Goal: Task Accomplishment & Management: Use online tool/utility

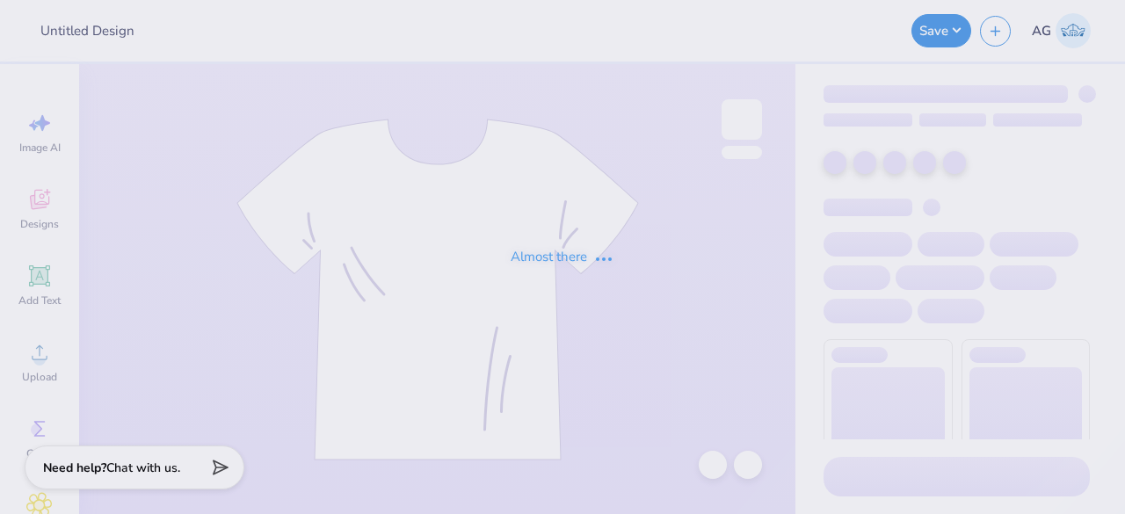
type input "Tees for Descope"
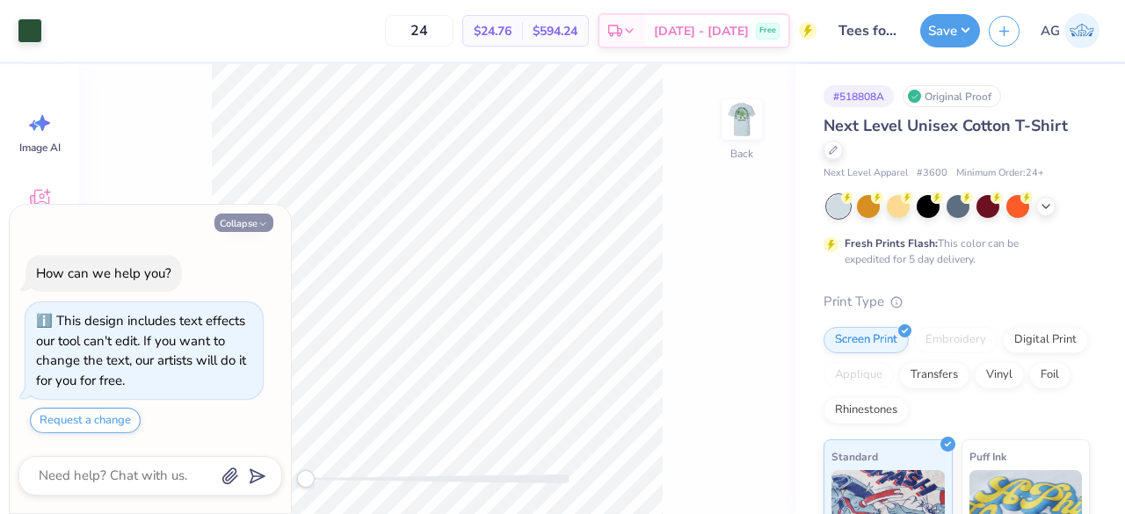
click at [237, 224] on button "Collapse" at bounding box center [243, 222] width 59 height 18
type textarea "x"
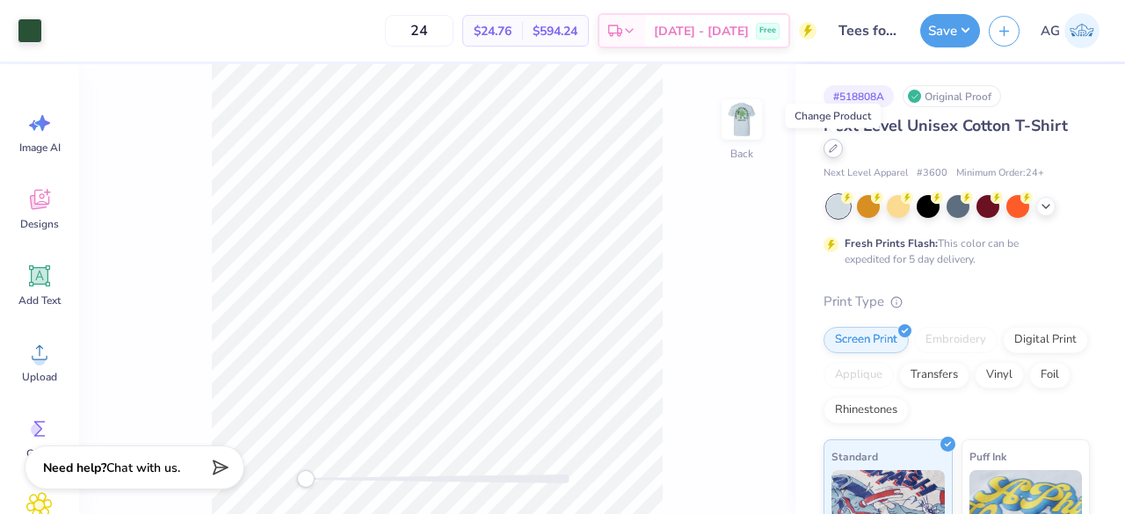
click at [835, 156] on div at bounding box center [832, 148] width 19 height 19
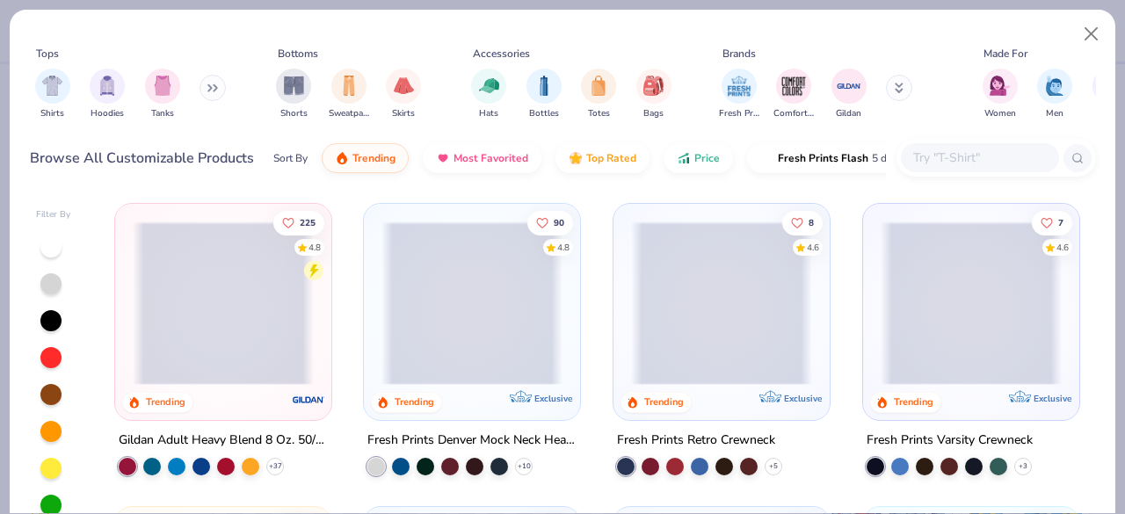
click at [996, 154] on input "text" at bounding box center [978, 158] width 135 height 20
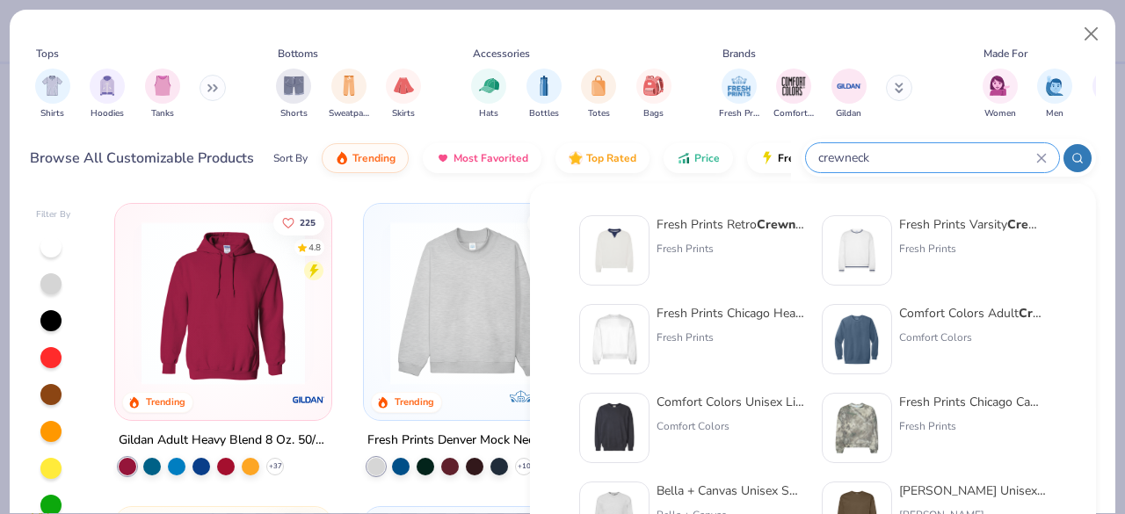
type input "crewneck"
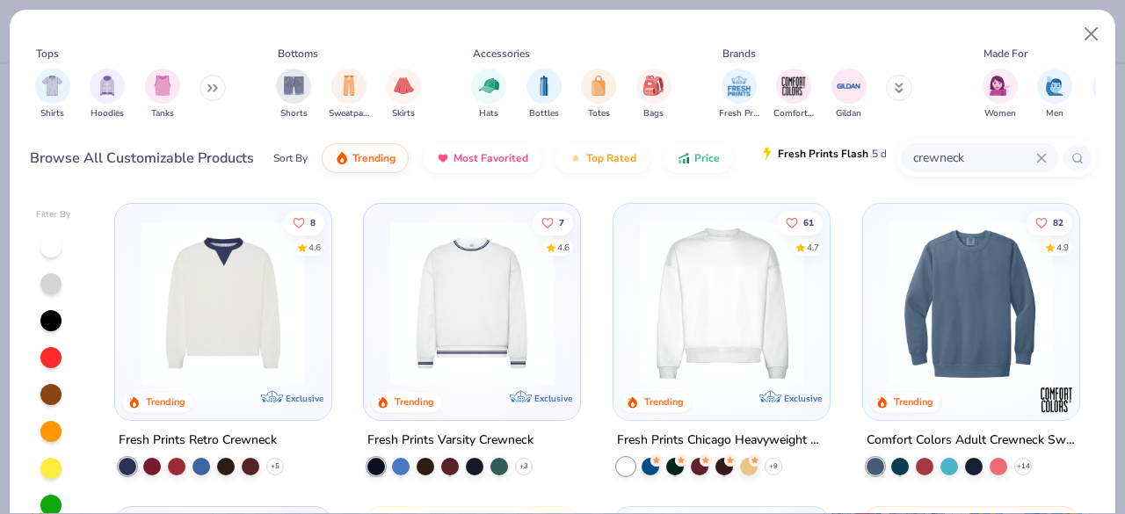
click at [853, 148] on span "Fresh Prints Flash" at bounding box center [823, 154] width 90 height 14
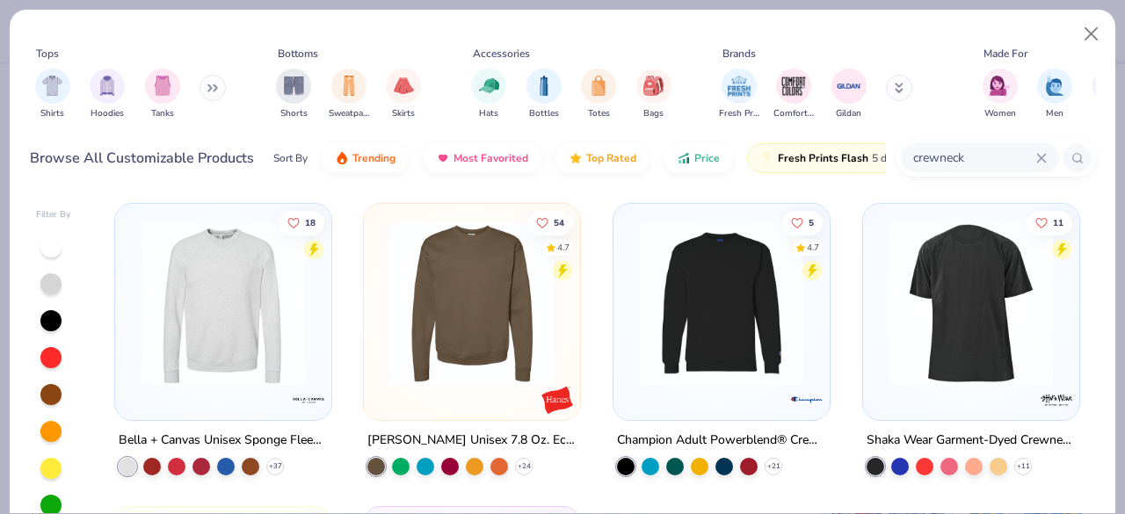
scroll to position [1, 0]
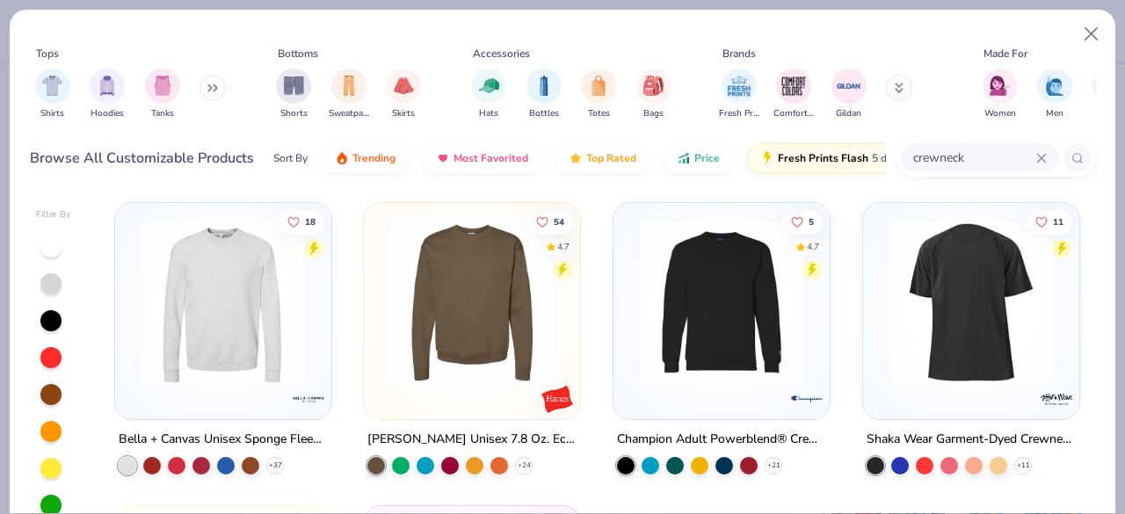
click at [227, 372] on img at bounding box center [223, 302] width 181 height 163
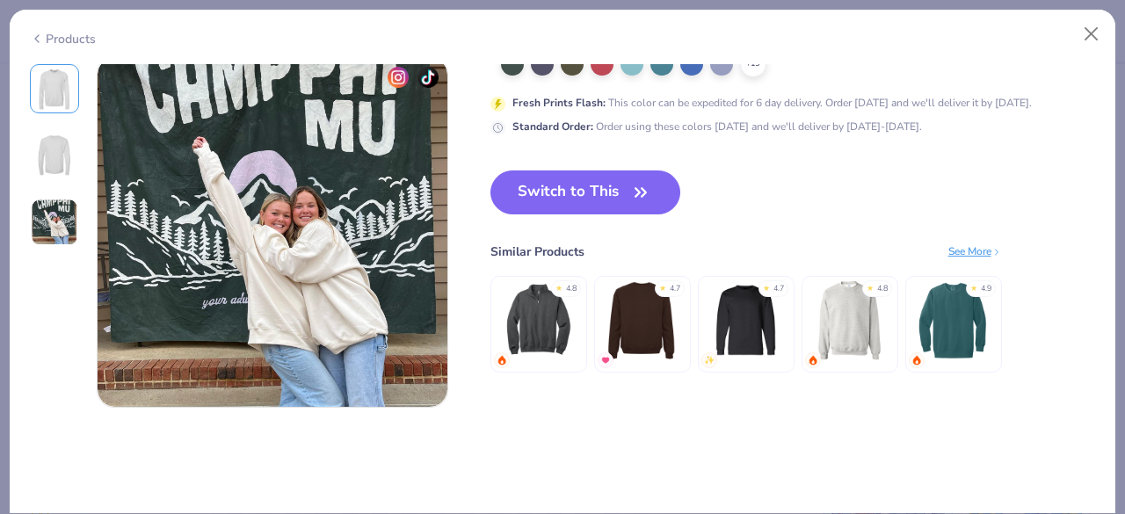
scroll to position [796, 0]
click at [576, 183] on button "Switch to This" at bounding box center [585, 192] width 191 height 44
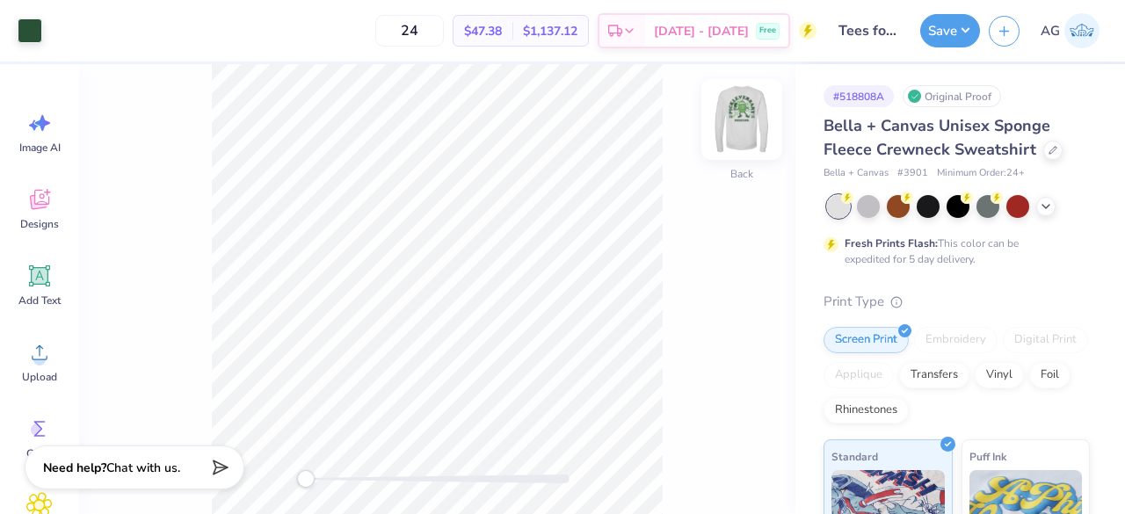
click at [753, 113] on img at bounding box center [741, 119] width 70 height 70
click at [737, 119] on img at bounding box center [741, 119] width 70 height 70
click at [757, 128] on img at bounding box center [741, 119] width 70 height 70
click at [735, 123] on img at bounding box center [741, 119] width 70 height 70
click at [972, 29] on button "Save" at bounding box center [950, 27] width 60 height 33
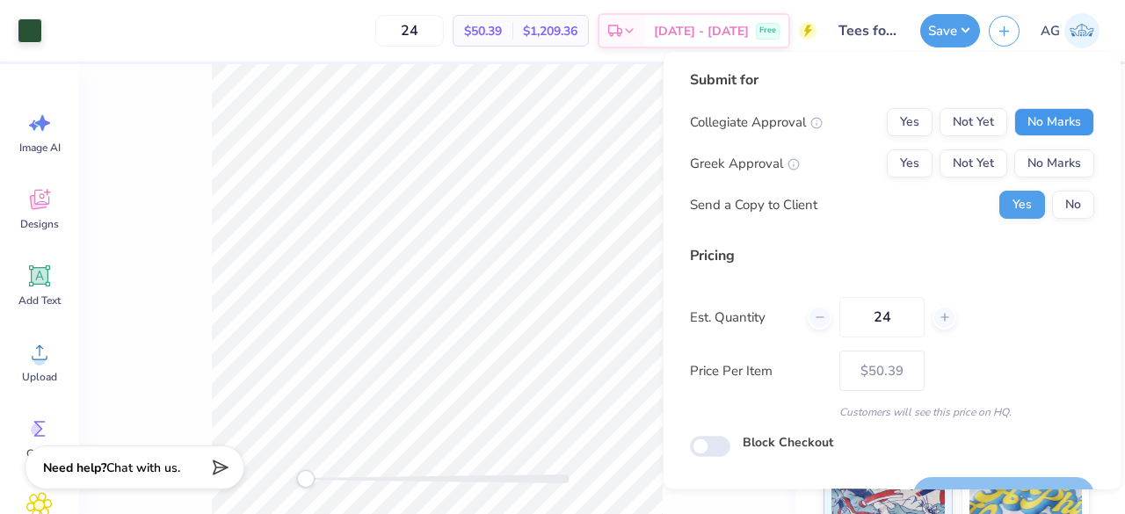
click at [1047, 112] on button "No Marks" at bounding box center [1054, 122] width 80 height 28
click at [1045, 149] on button "No Marks" at bounding box center [1054, 163] width 80 height 28
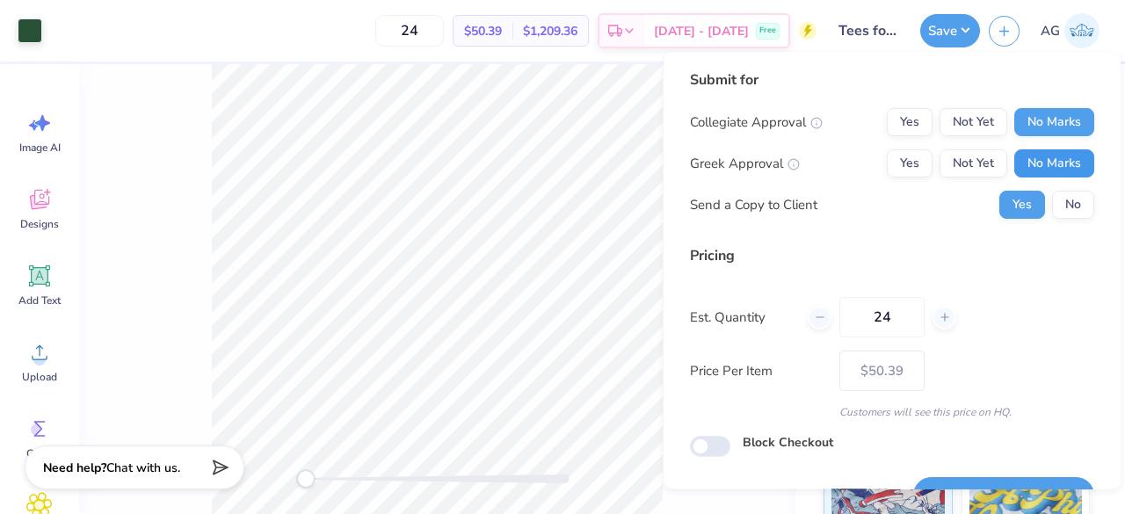
click at [1047, 157] on button "No Marks" at bounding box center [1054, 163] width 80 height 28
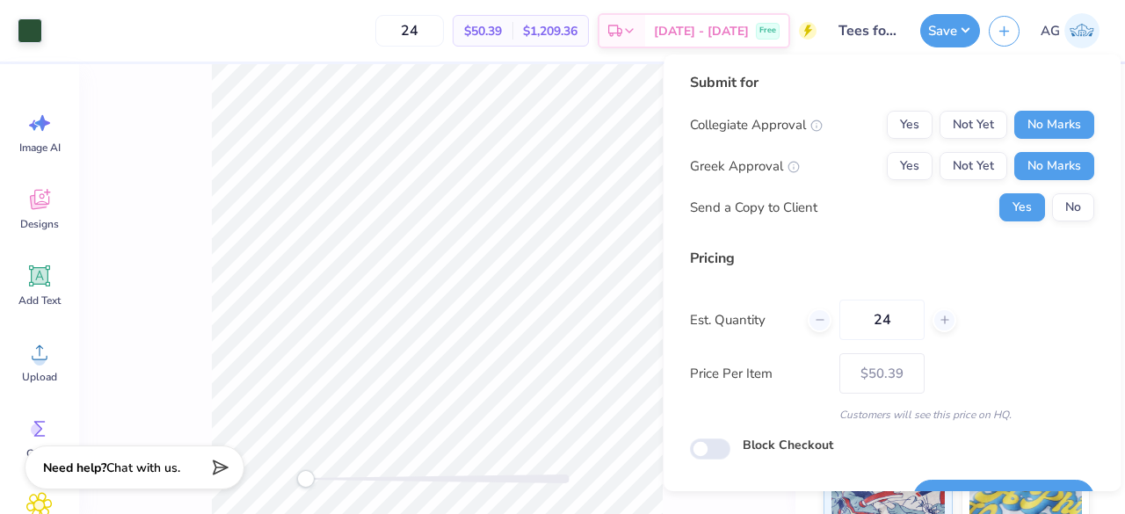
scroll to position [40, 0]
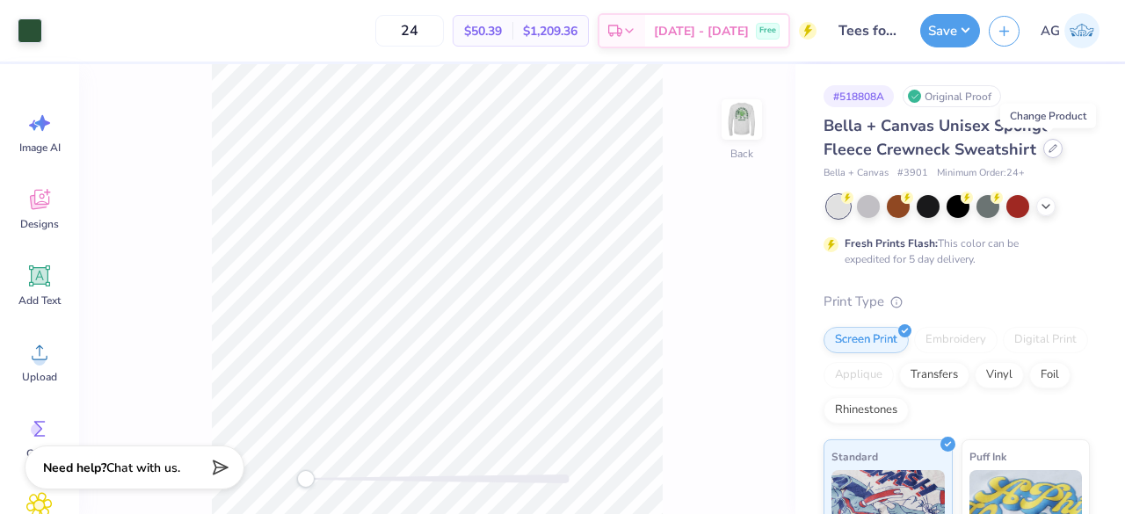
click at [1053, 147] on div at bounding box center [1052, 148] width 19 height 19
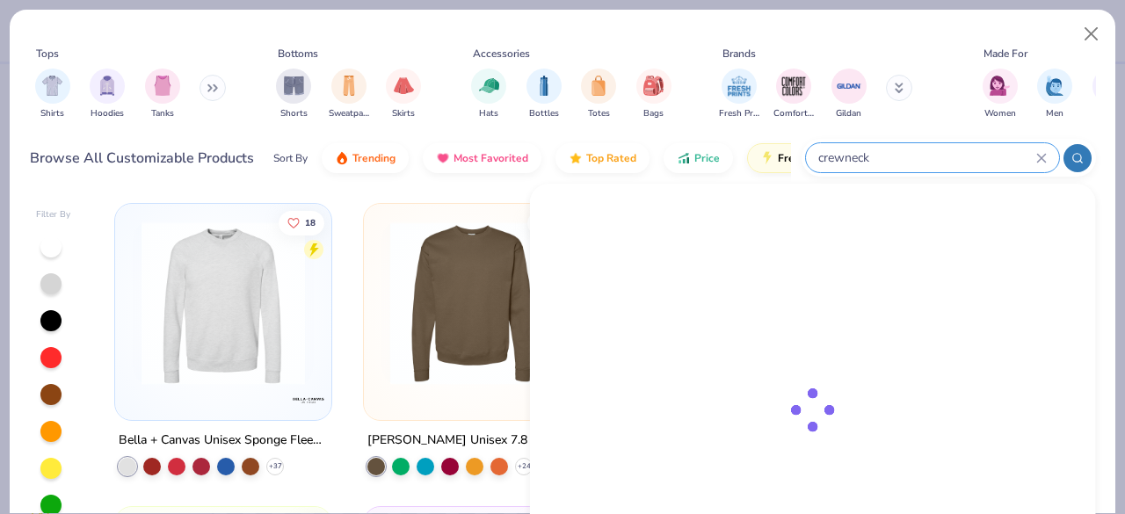
click at [1001, 156] on input "crewneck" at bounding box center [926, 158] width 220 height 20
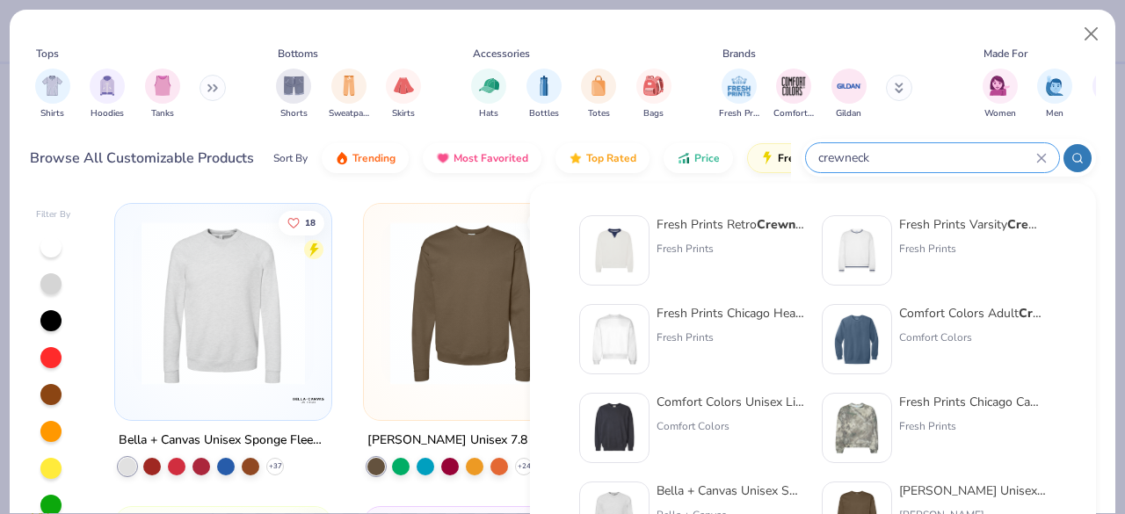
click at [1001, 156] on input "crewneck" at bounding box center [926, 158] width 220 height 20
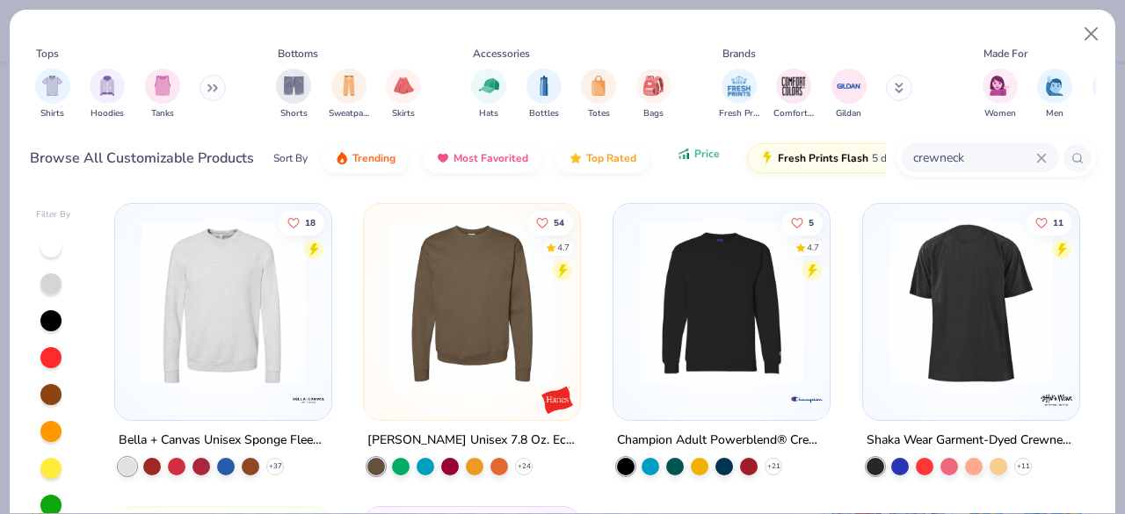
click at [703, 156] on span "Price" at bounding box center [706, 154] width 25 height 14
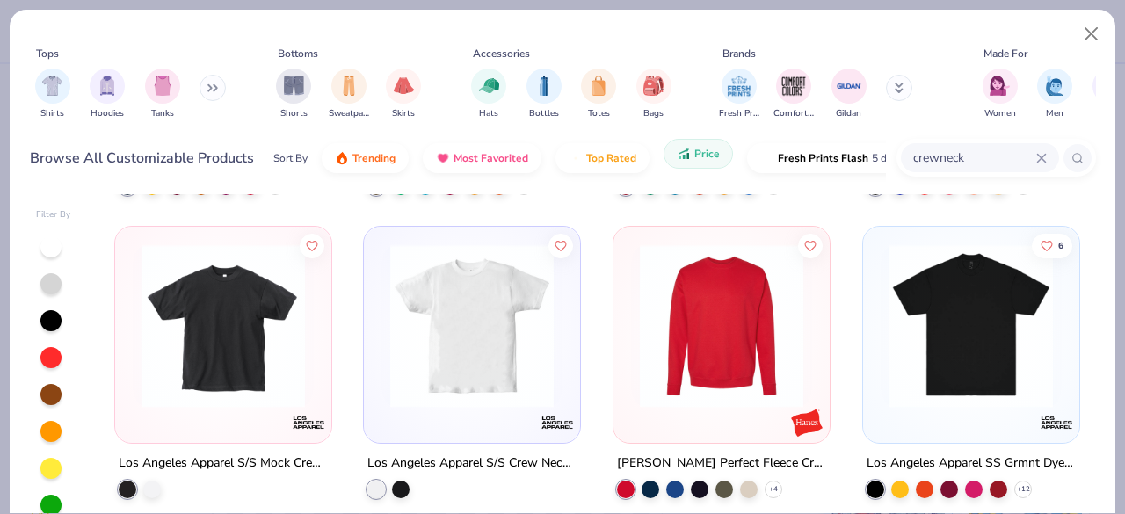
scroll to position [235, 0]
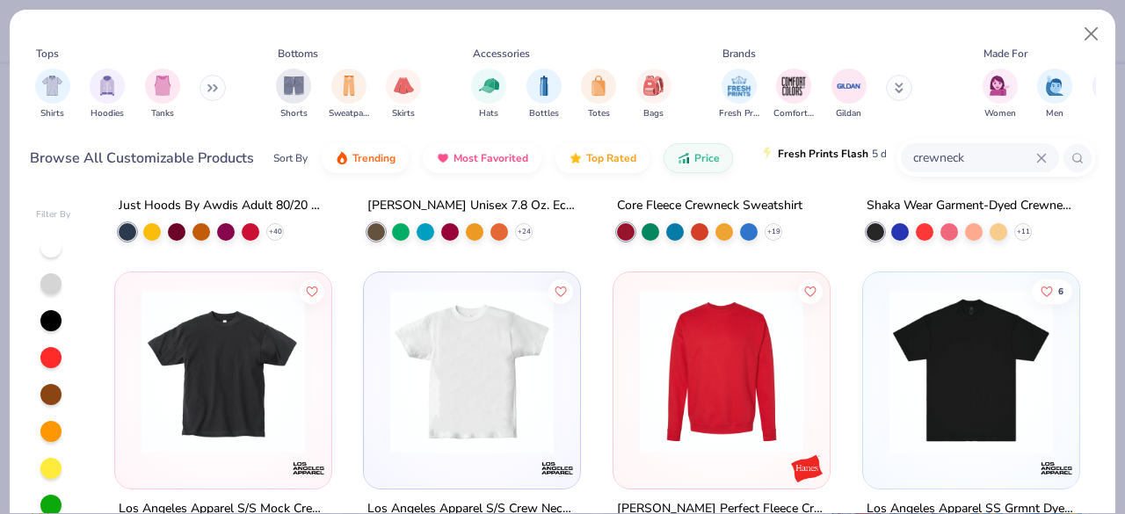
click at [787, 155] on span "Fresh Prints Flash" at bounding box center [823, 154] width 90 height 14
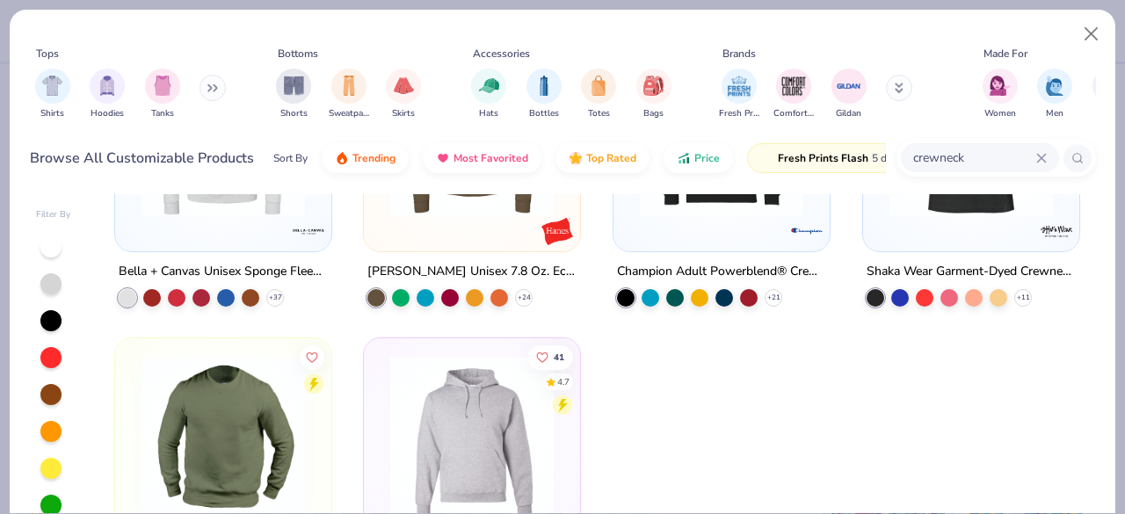
scroll to position [0, 0]
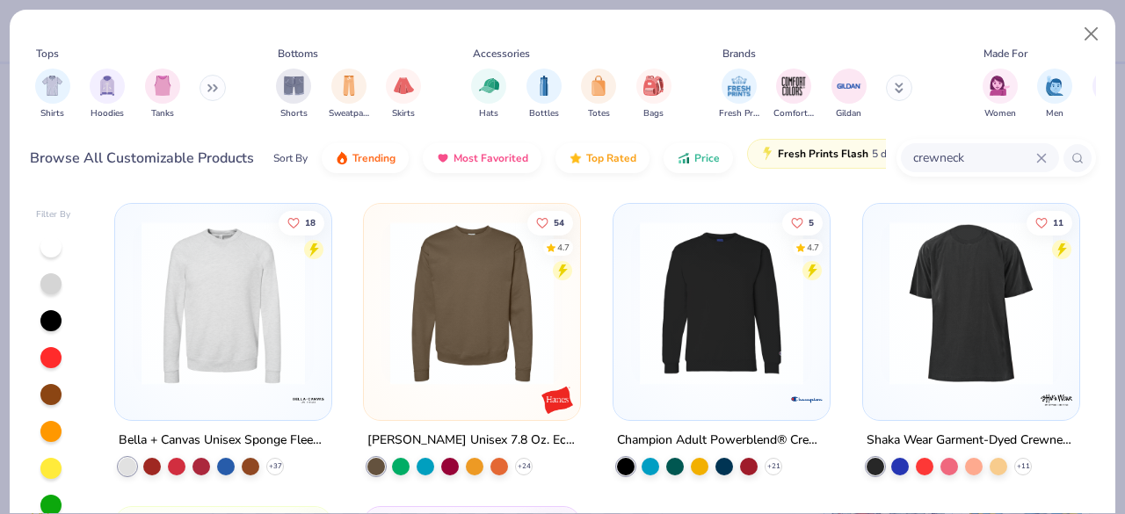
click at [820, 157] on span "Fresh Prints Flash" at bounding box center [823, 154] width 90 height 14
click at [696, 152] on span "Price" at bounding box center [706, 154] width 25 height 14
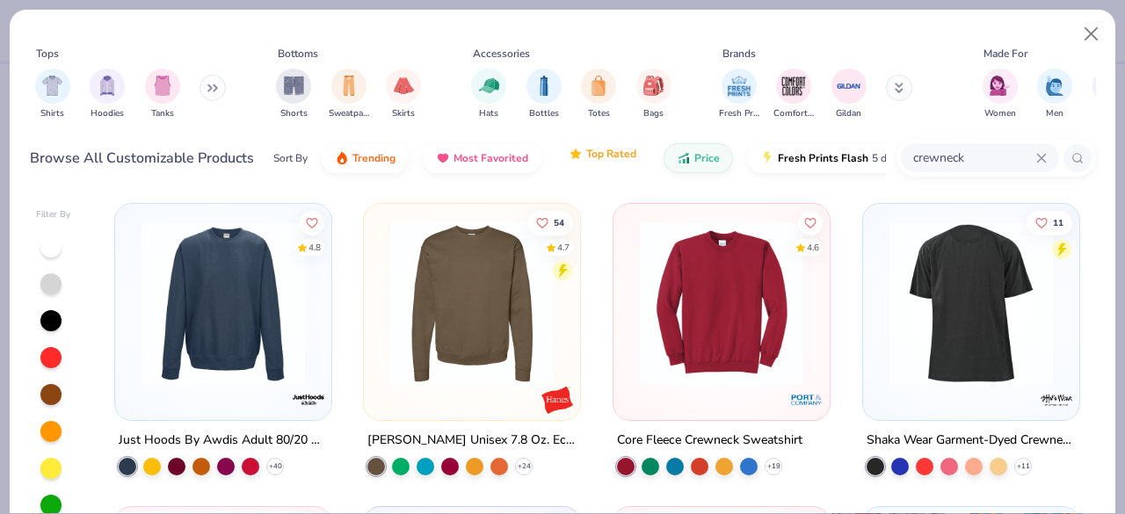
click at [609, 154] on span "Top Rated" at bounding box center [611, 154] width 50 height 14
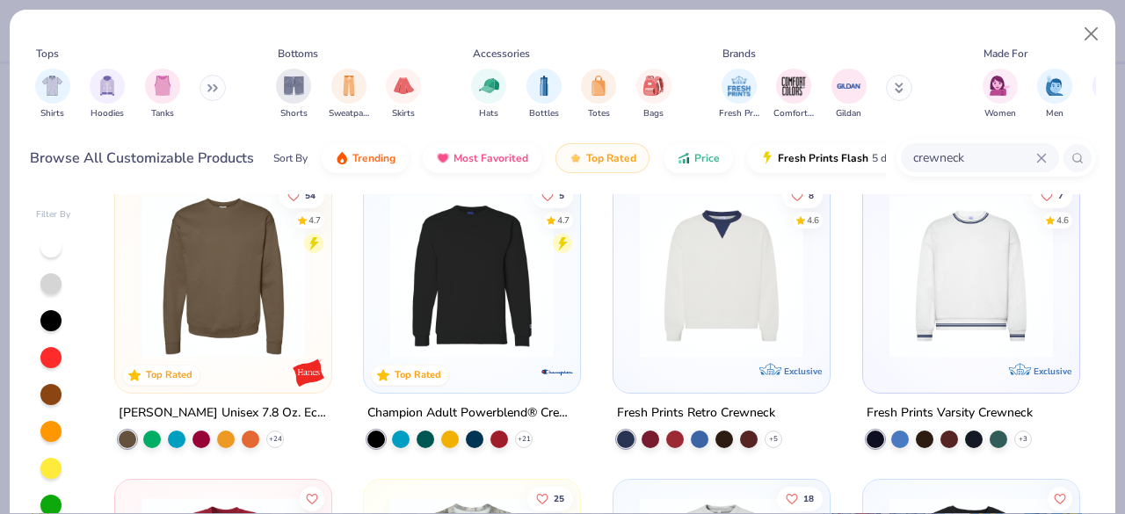
scroll to position [108, 0]
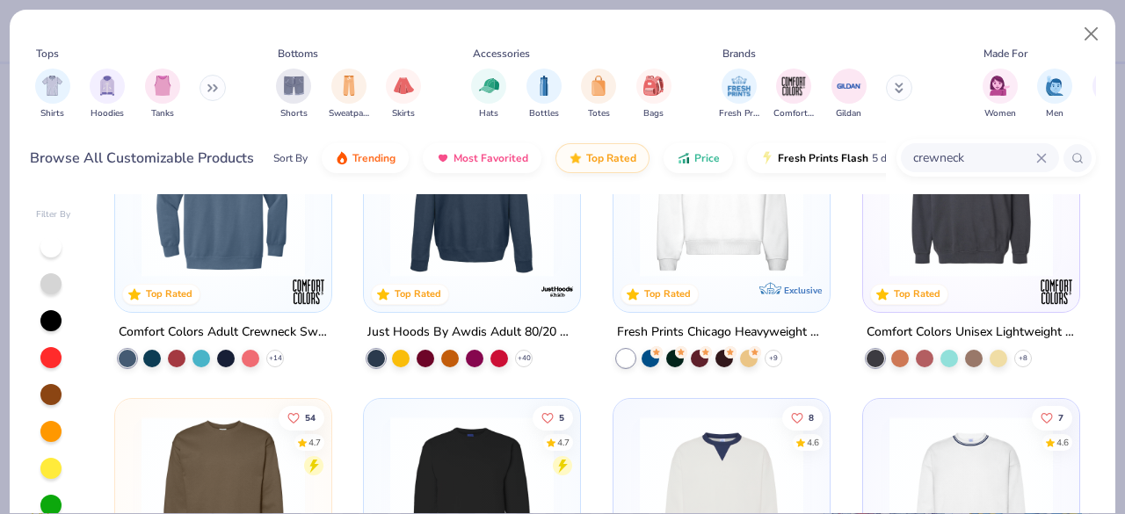
click at [945, 256] on img at bounding box center [970, 194] width 181 height 163
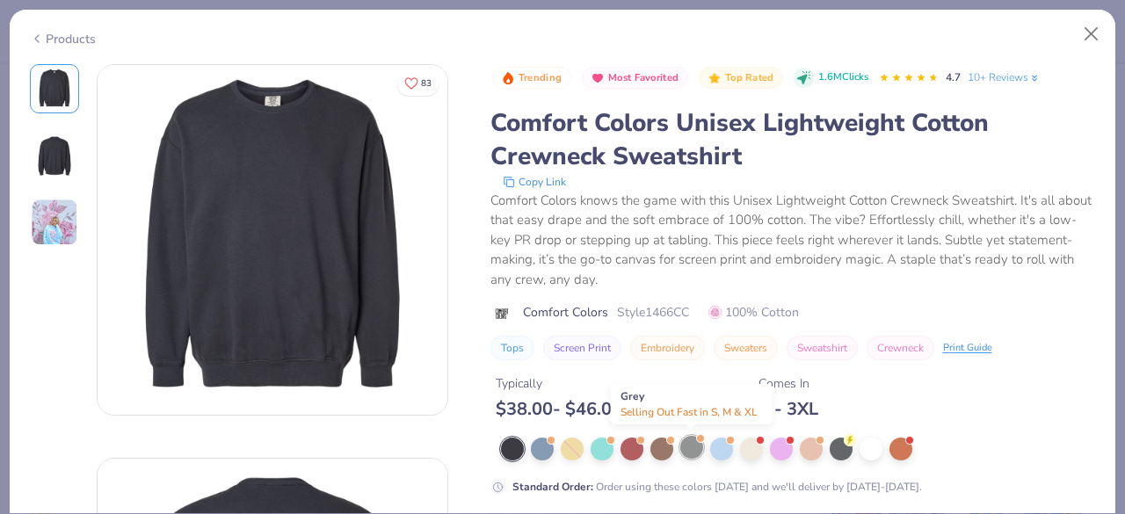
click at [690, 448] on div at bounding box center [691, 447] width 23 height 23
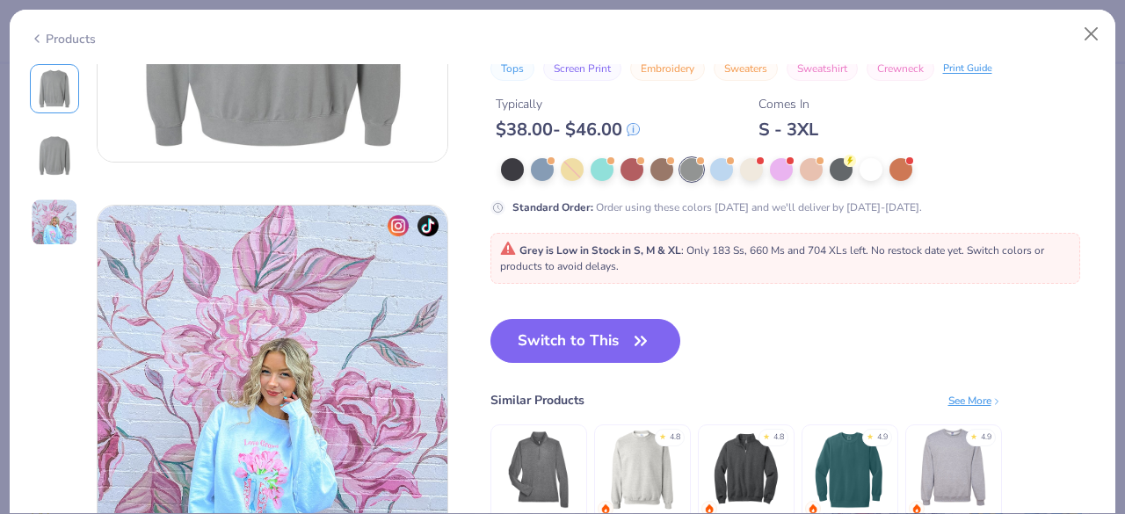
scroll to position [670, 0]
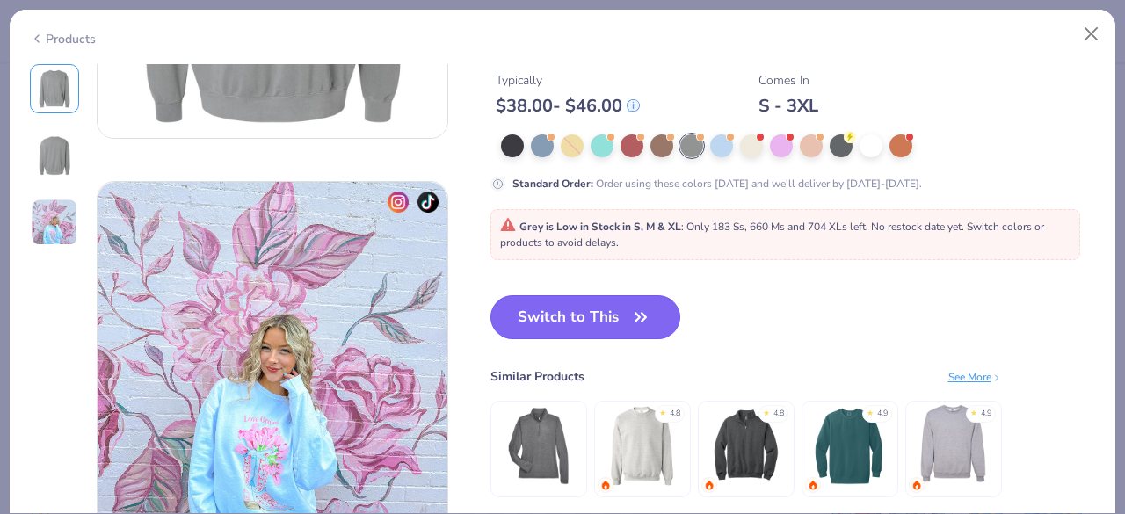
click at [605, 314] on button "Switch to This" at bounding box center [585, 317] width 191 height 44
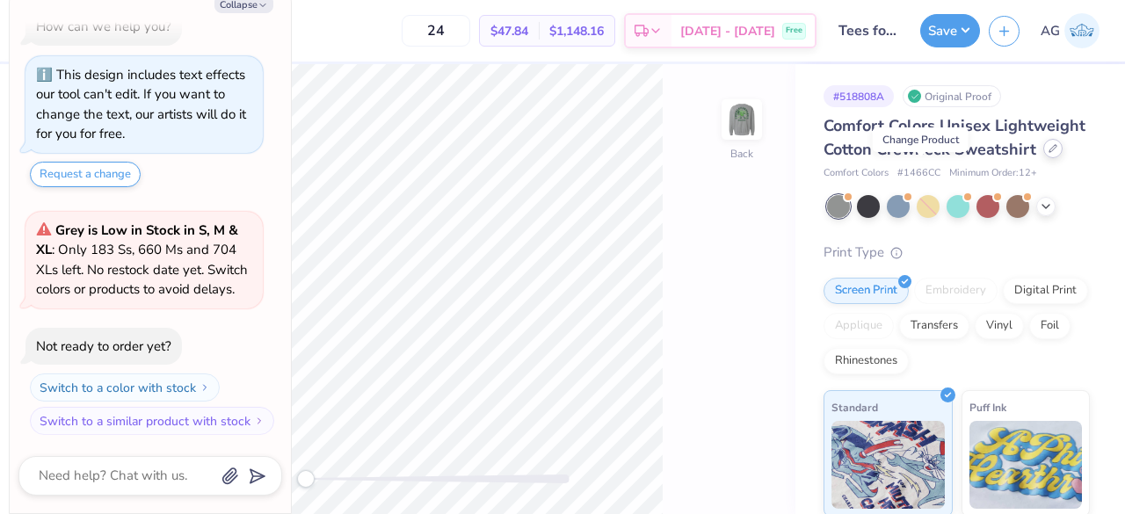
click at [1048, 153] on icon at bounding box center [1052, 148] width 9 height 9
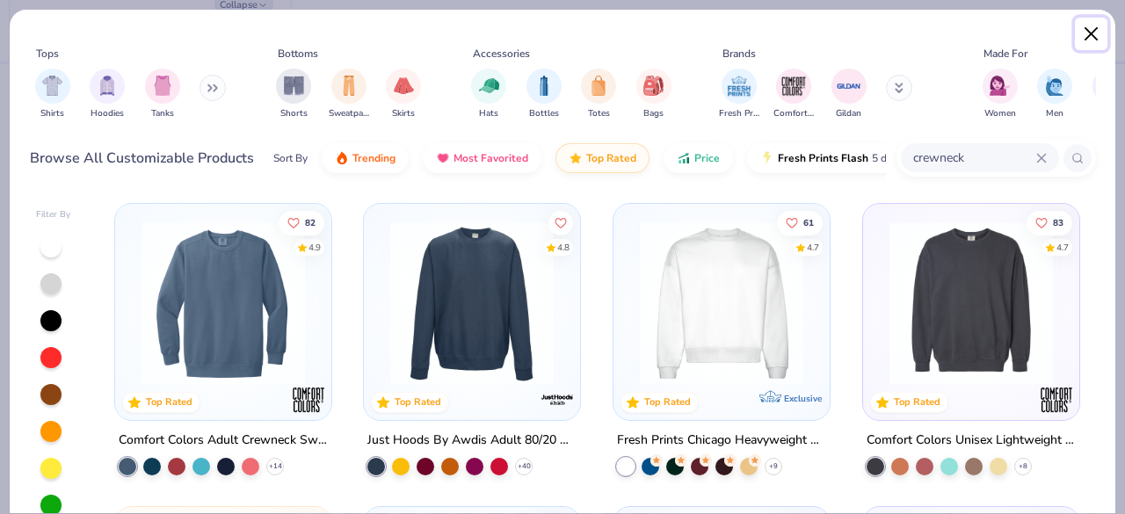
click at [1098, 33] on button "Close" at bounding box center [1090, 34] width 33 height 33
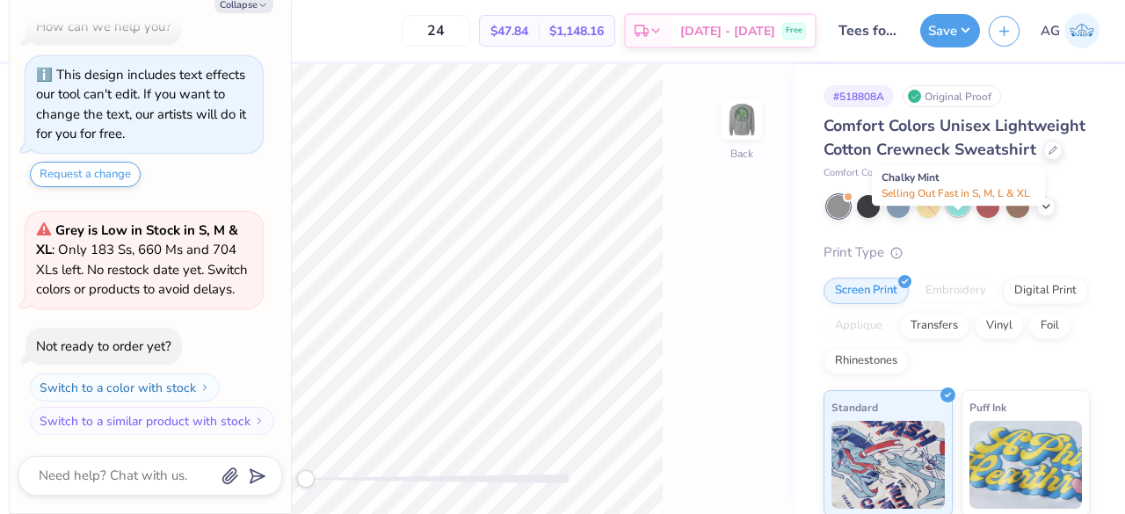
click at [957, 216] on div at bounding box center [957, 204] width 23 height 23
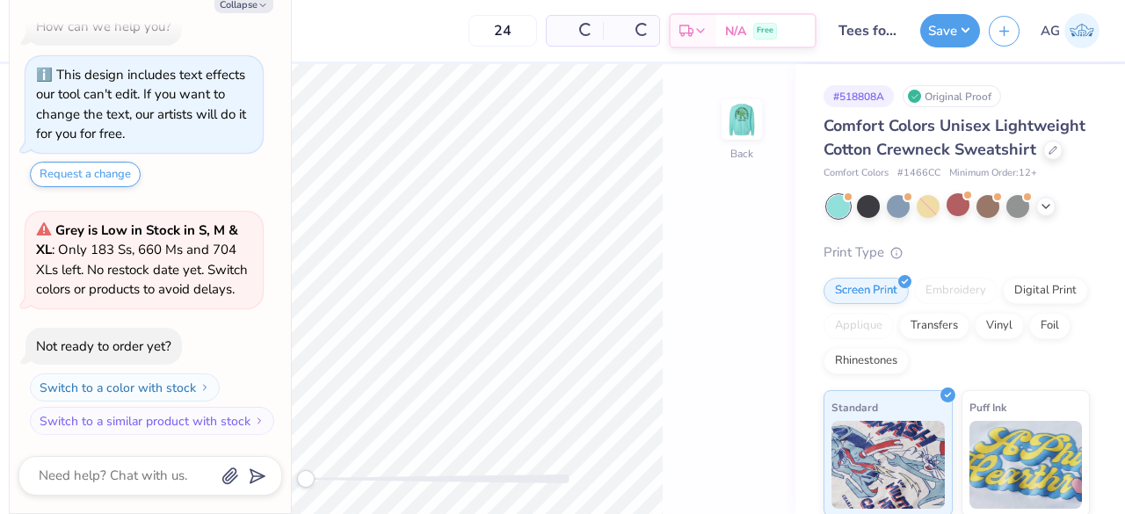
scroll to position [297, 0]
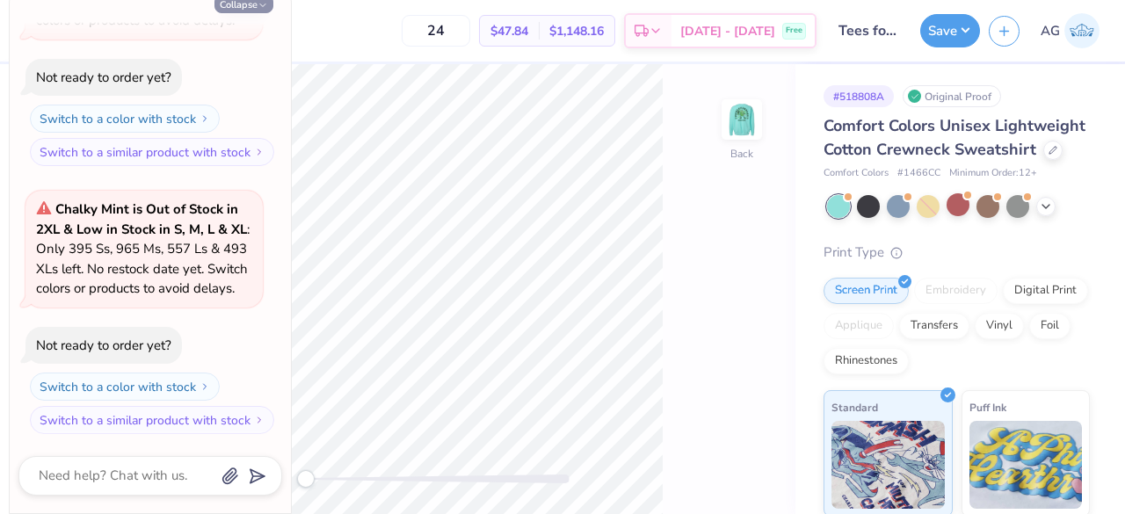
click at [242, 6] on button "Collapse" at bounding box center [243, 4] width 59 height 18
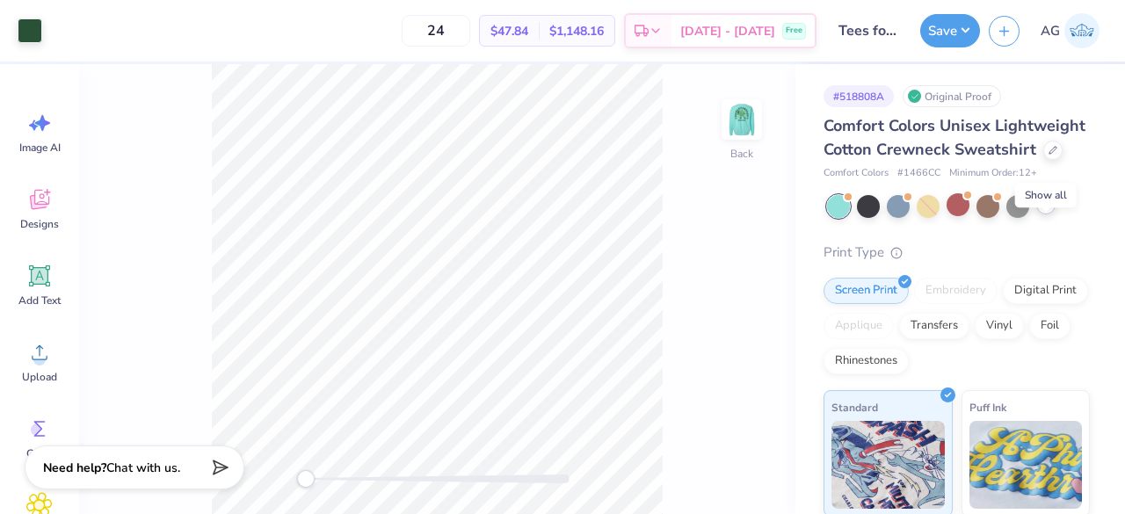
click at [1044, 212] on icon at bounding box center [1045, 205] width 14 height 14
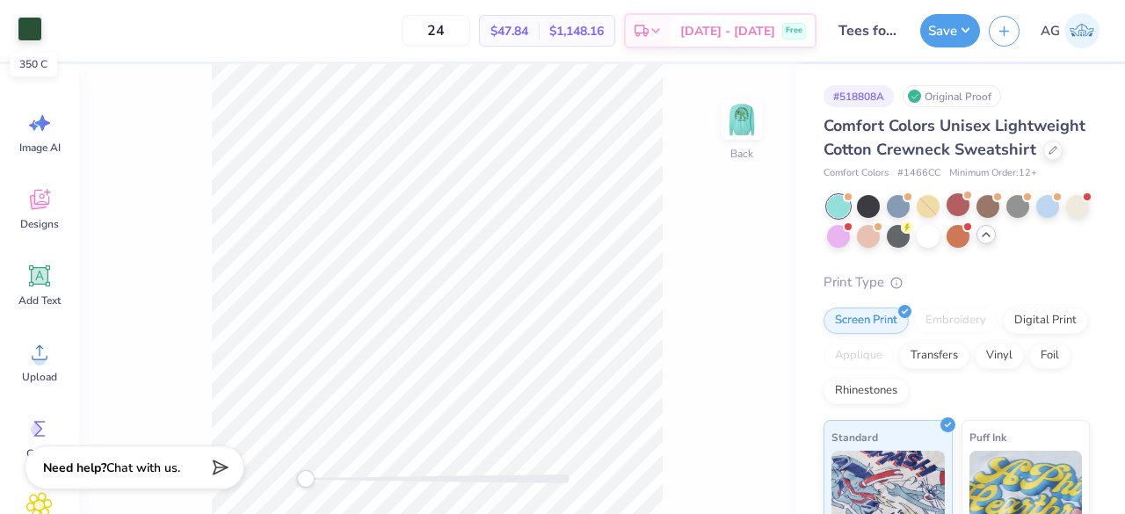
click at [28, 21] on div at bounding box center [30, 29] width 25 height 25
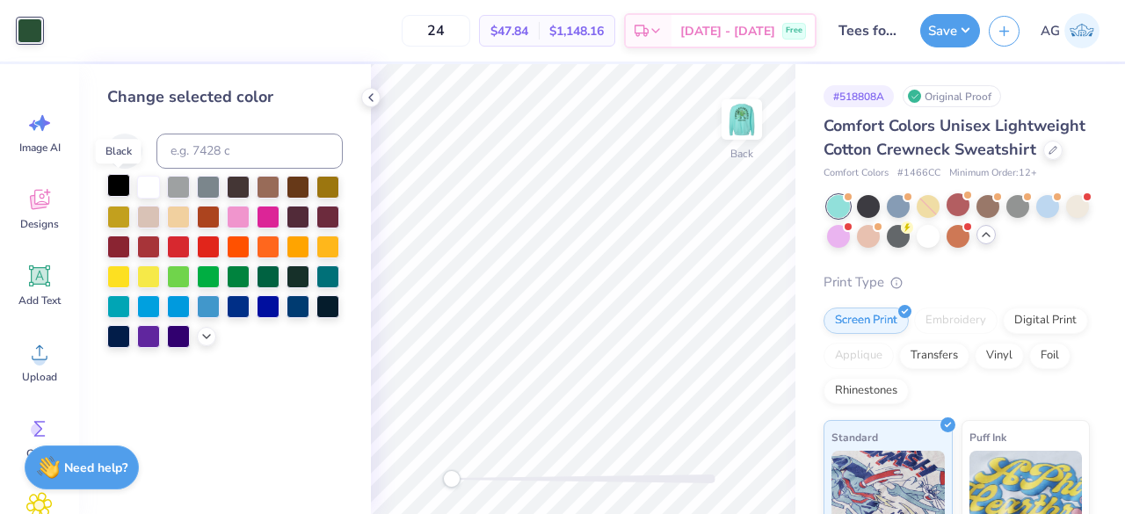
click at [117, 183] on div at bounding box center [118, 185] width 23 height 23
click at [739, 105] on img at bounding box center [741, 119] width 70 height 70
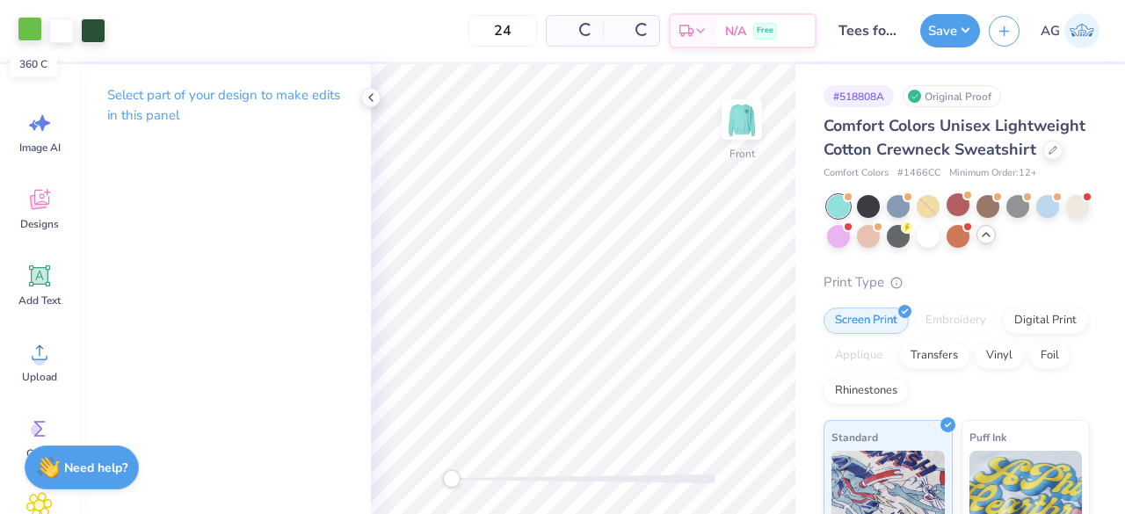
click at [34, 33] on div at bounding box center [30, 29] width 25 height 25
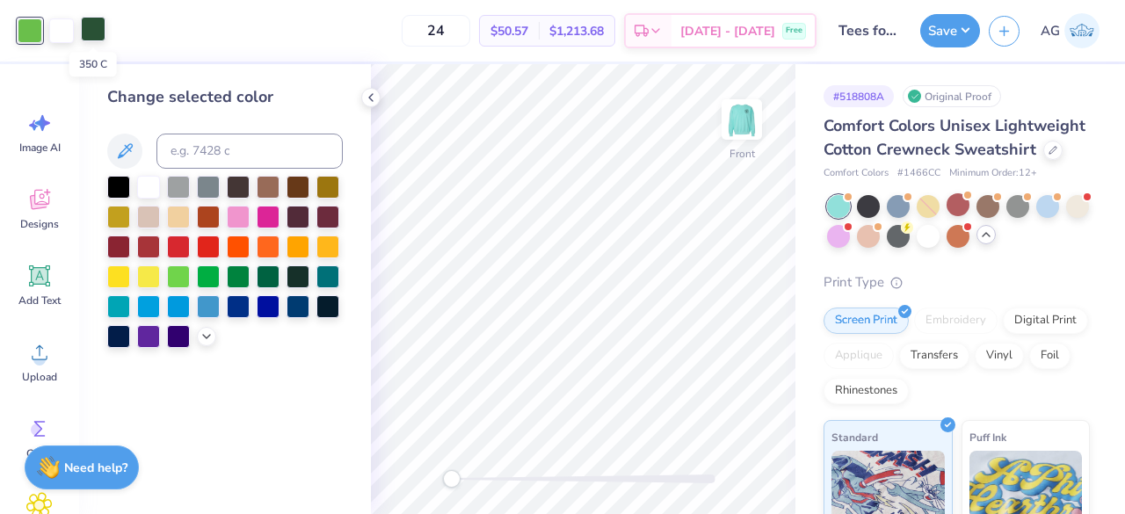
click at [98, 31] on div at bounding box center [93, 29] width 25 height 25
click at [117, 187] on div at bounding box center [118, 185] width 23 height 23
click at [733, 119] on img at bounding box center [741, 119] width 70 height 70
click at [367, 103] on icon at bounding box center [371, 97] width 14 height 14
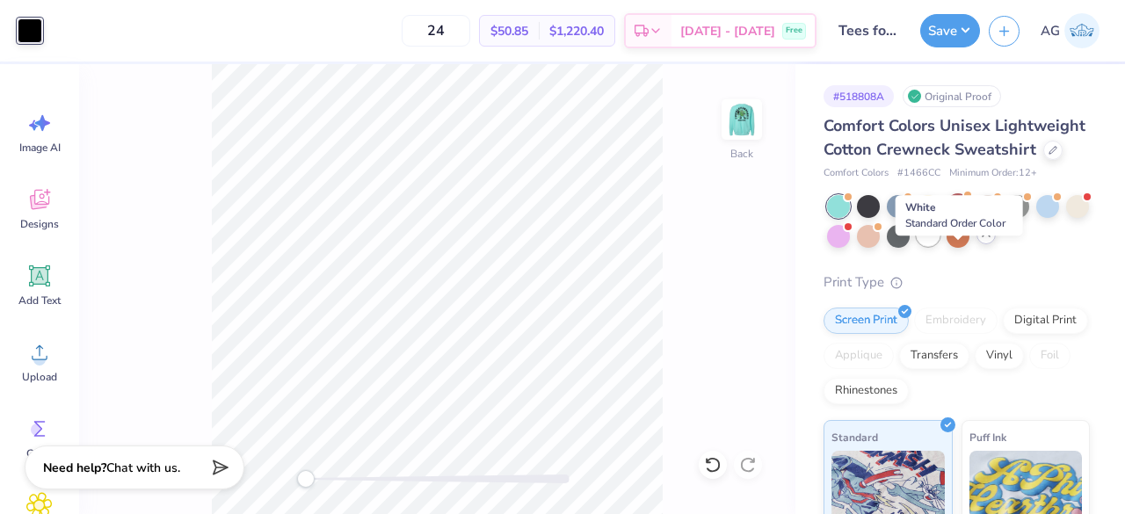
click at [939, 246] on div at bounding box center [927, 234] width 23 height 23
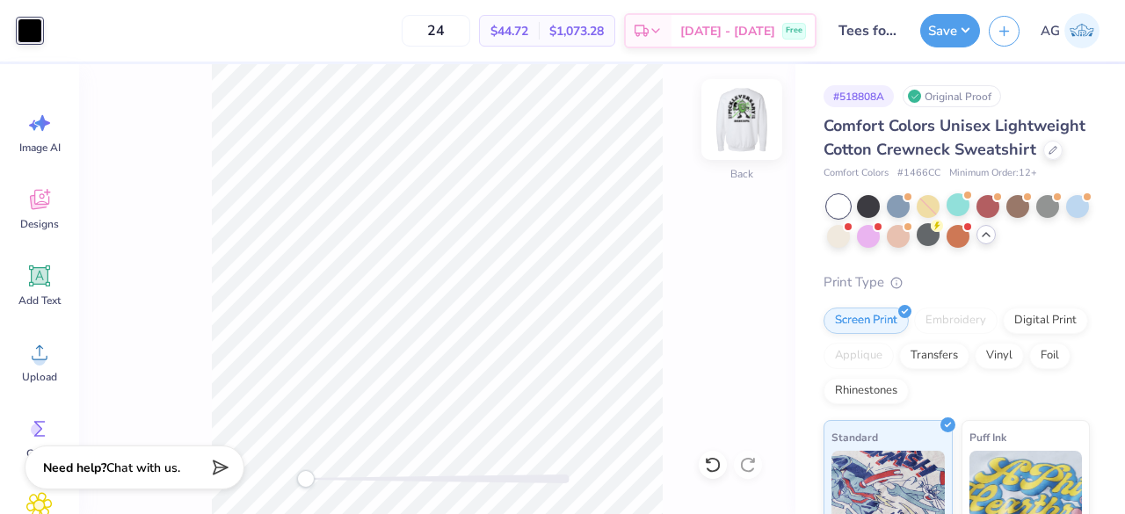
click at [743, 128] on img at bounding box center [741, 119] width 70 height 70
click at [737, 140] on img at bounding box center [741, 119] width 70 height 70
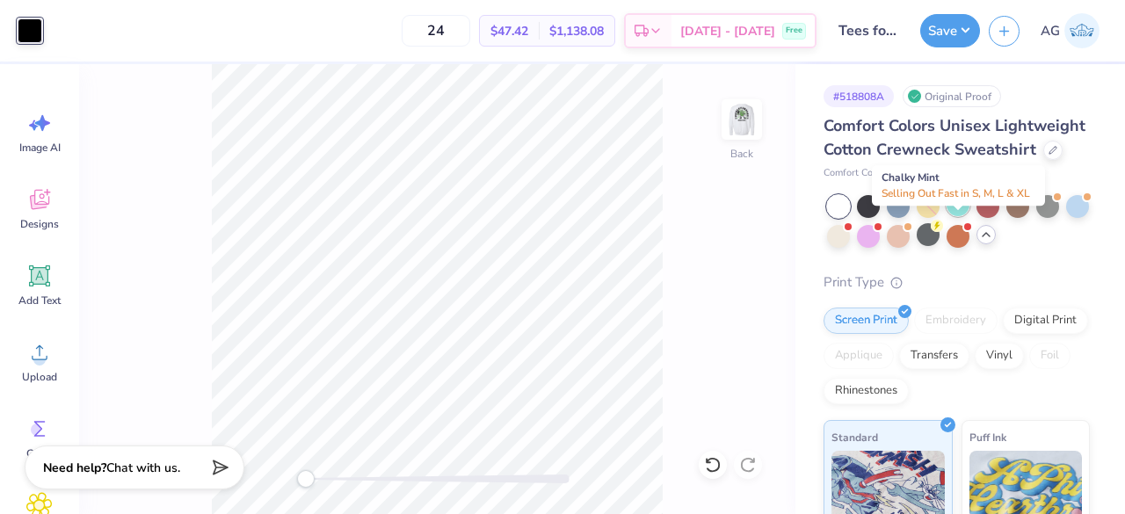
click at [954, 216] on div at bounding box center [957, 204] width 23 height 23
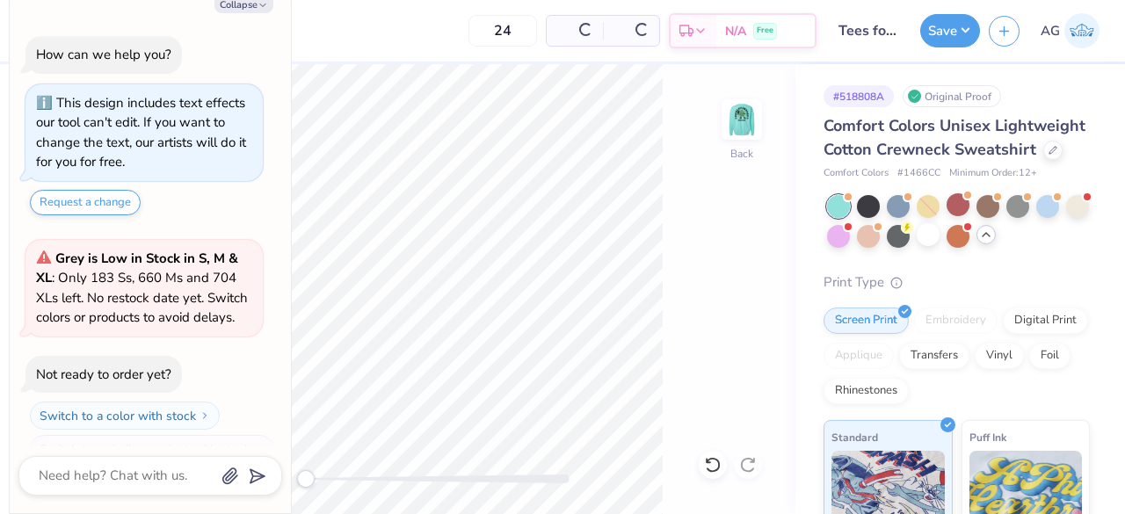
scroll to position [564, 0]
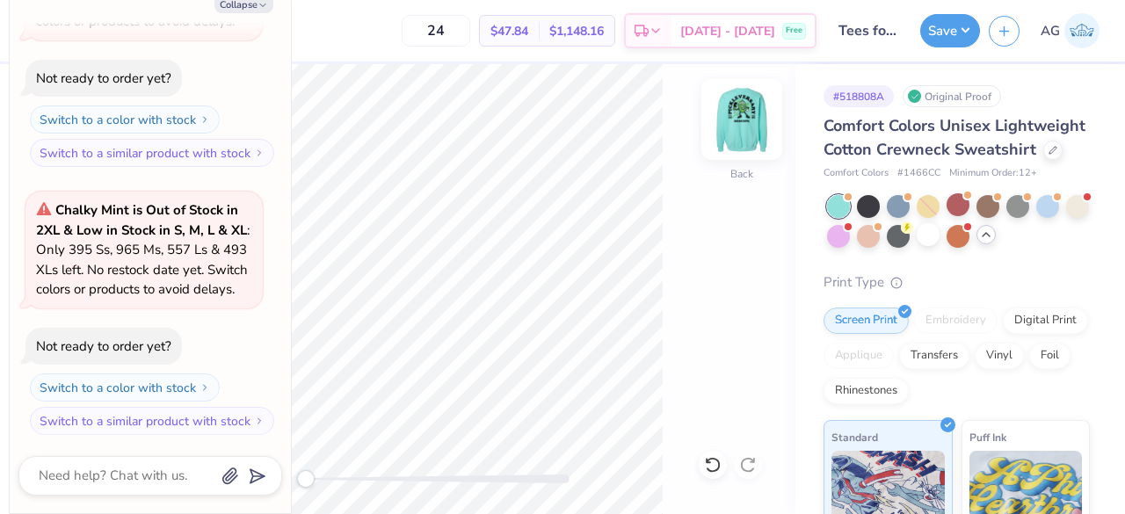
click at [750, 126] on img at bounding box center [741, 119] width 70 height 70
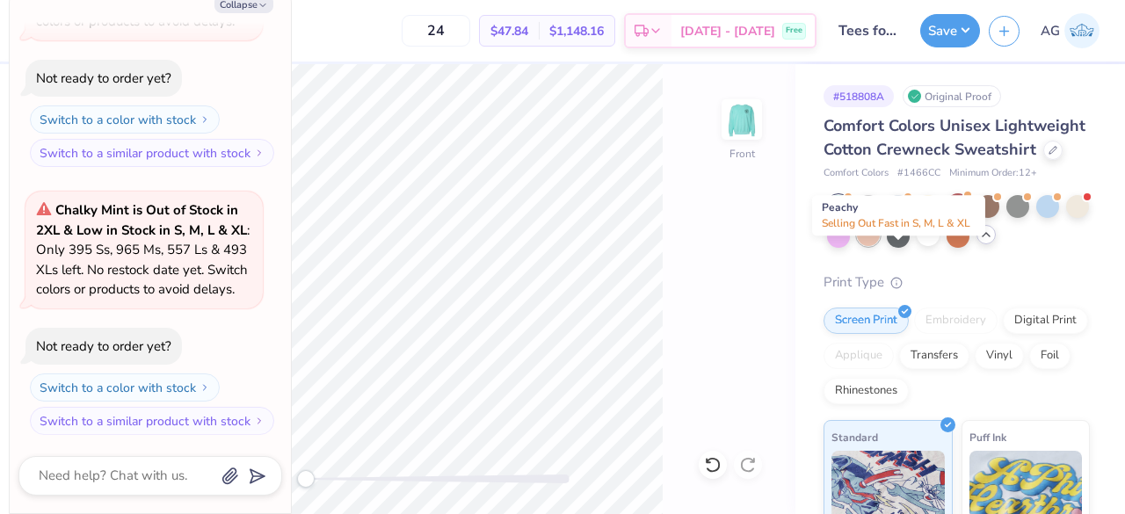
click at [879, 246] on div at bounding box center [868, 234] width 23 height 23
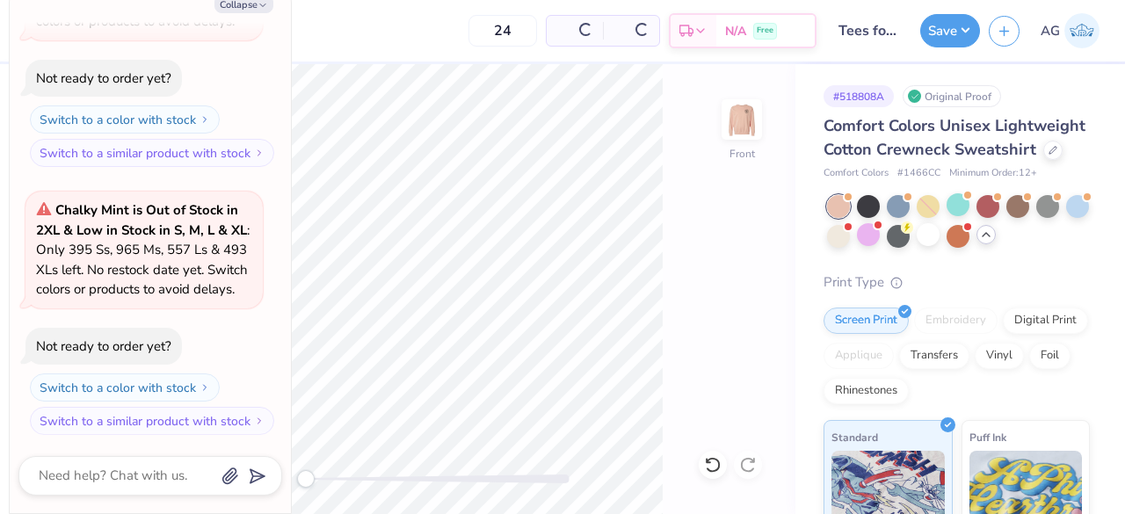
scroll to position [833, 0]
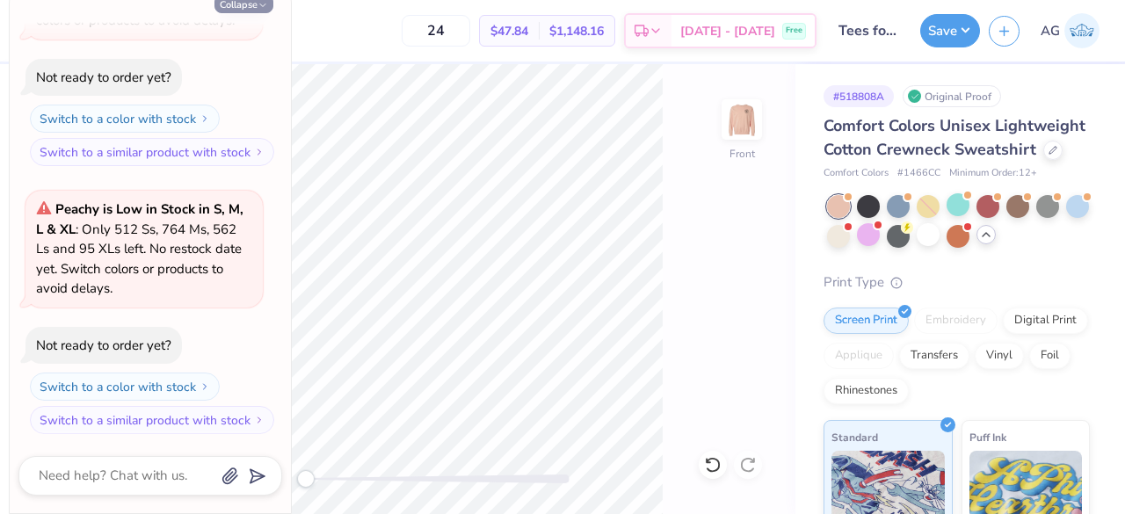
click at [251, 5] on button "Collapse" at bounding box center [243, 4] width 59 height 18
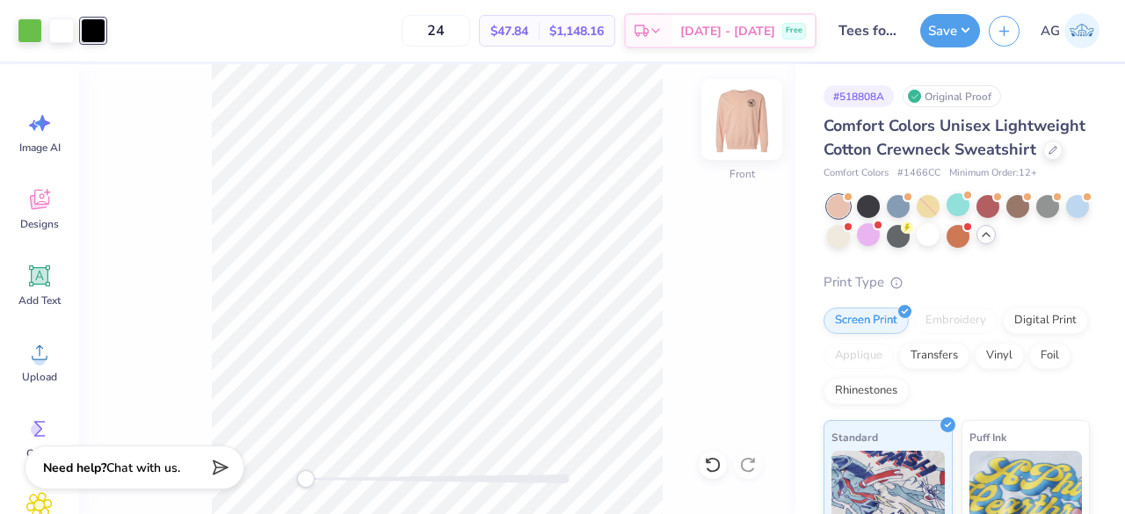
click at [747, 128] on img at bounding box center [741, 119] width 70 height 70
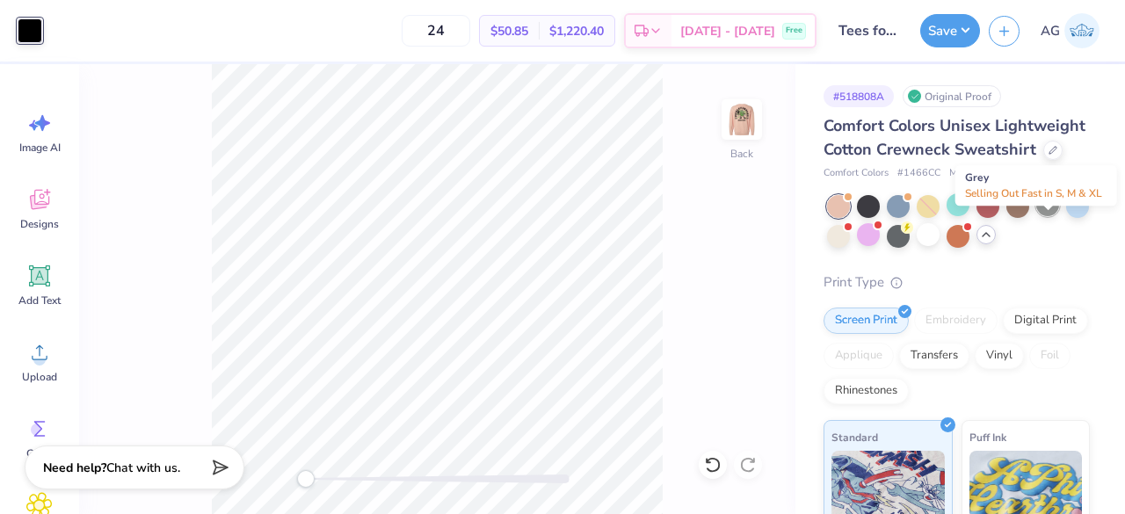
click at [1045, 216] on div at bounding box center [1047, 204] width 23 height 23
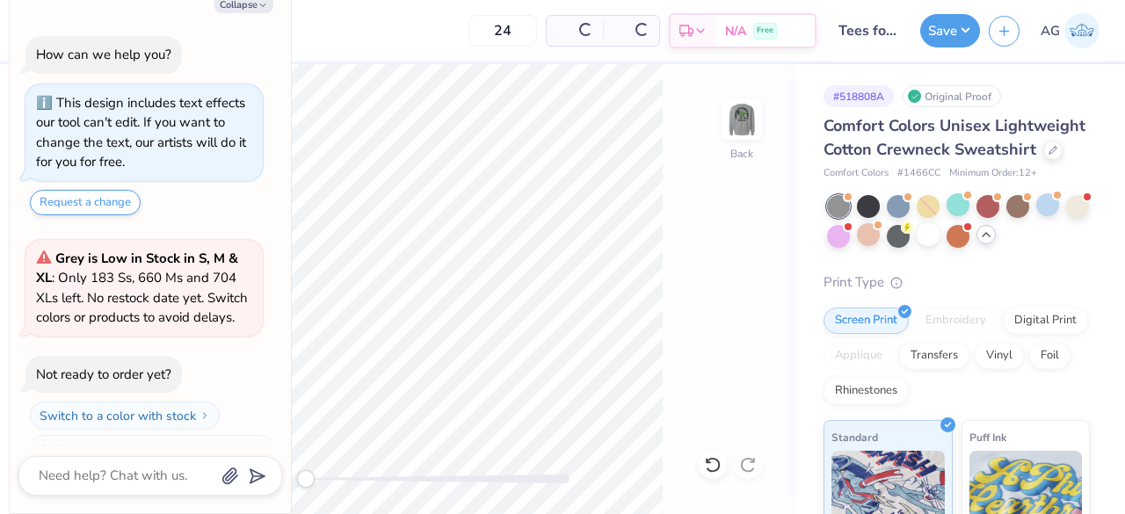
scroll to position [1081, 0]
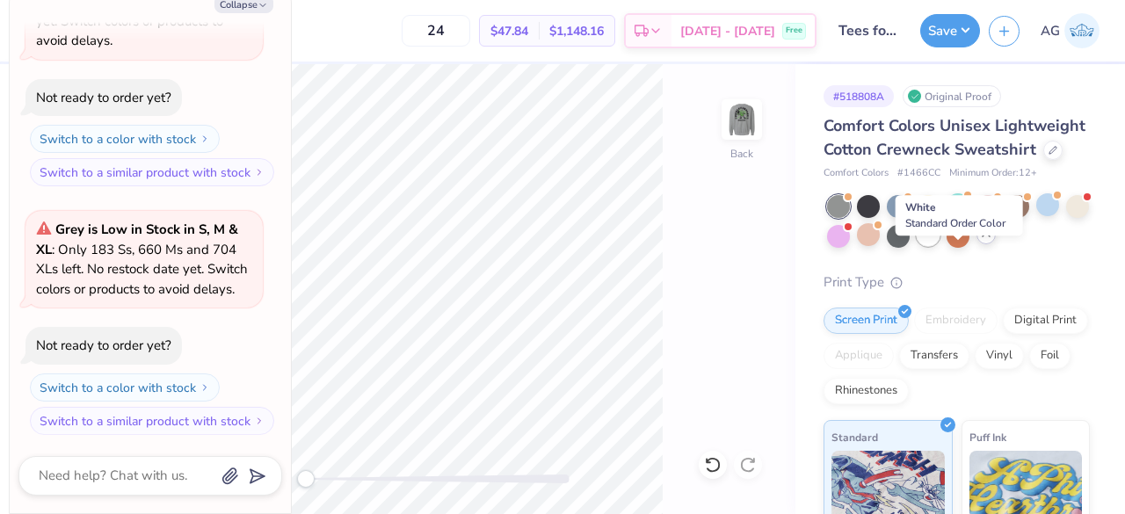
click at [939, 246] on div at bounding box center [927, 234] width 23 height 23
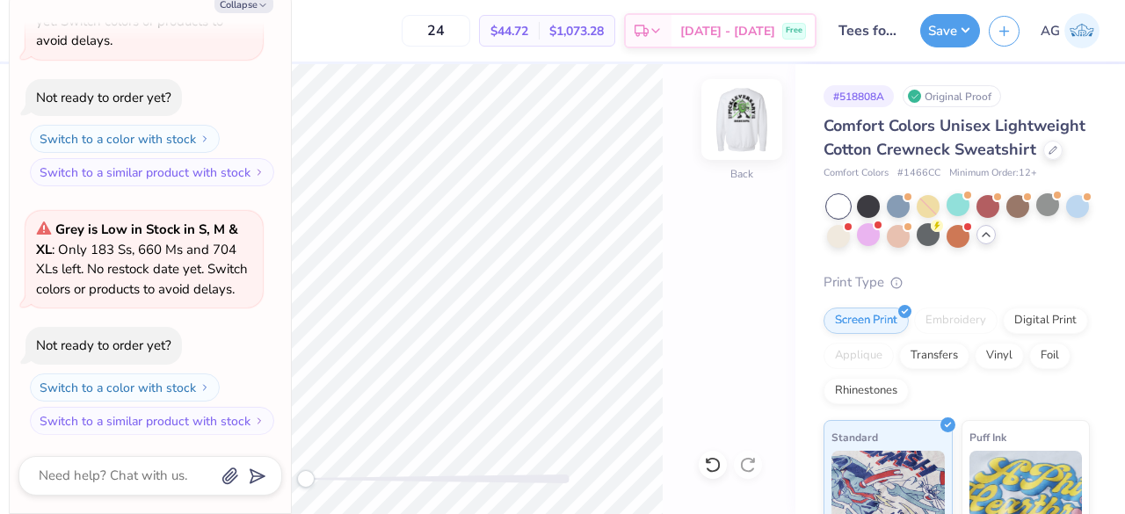
click at [743, 138] on img at bounding box center [741, 119] width 70 height 70
click at [259, 1] on icon "button" at bounding box center [262, 5] width 11 height 11
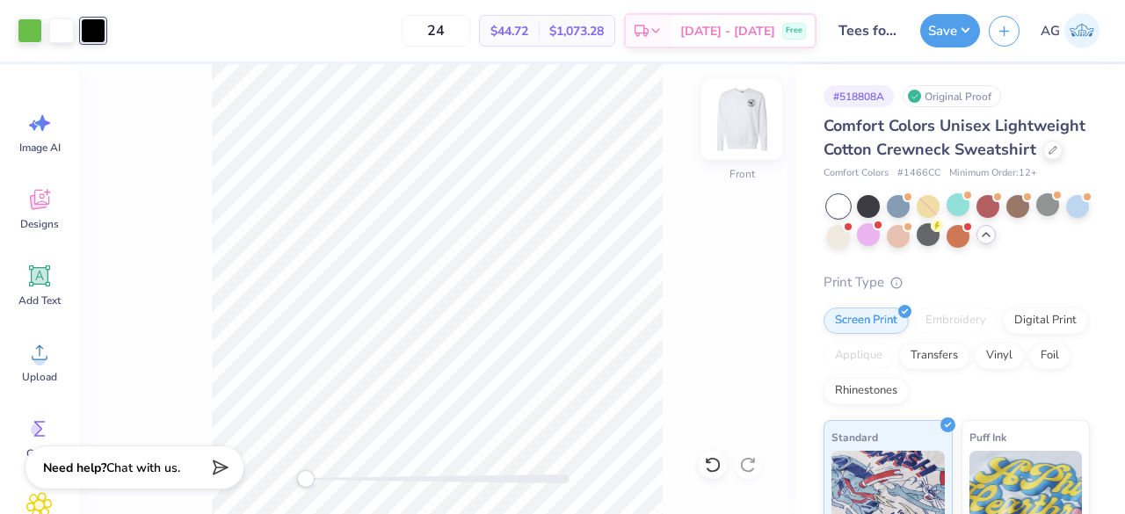
click at [749, 137] on img at bounding box center [741, 119] width 70 height 70
click at [738, 129] on img at bounding box center [741, 119] width 70 height 70
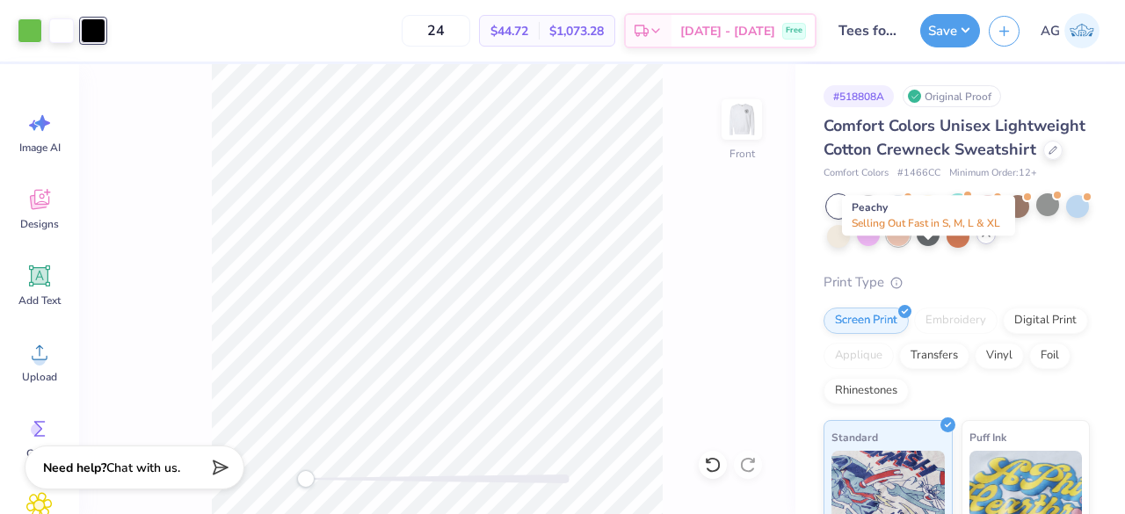
click at [909, 246] on div at bounding box center [897, 234] width 23 height 23
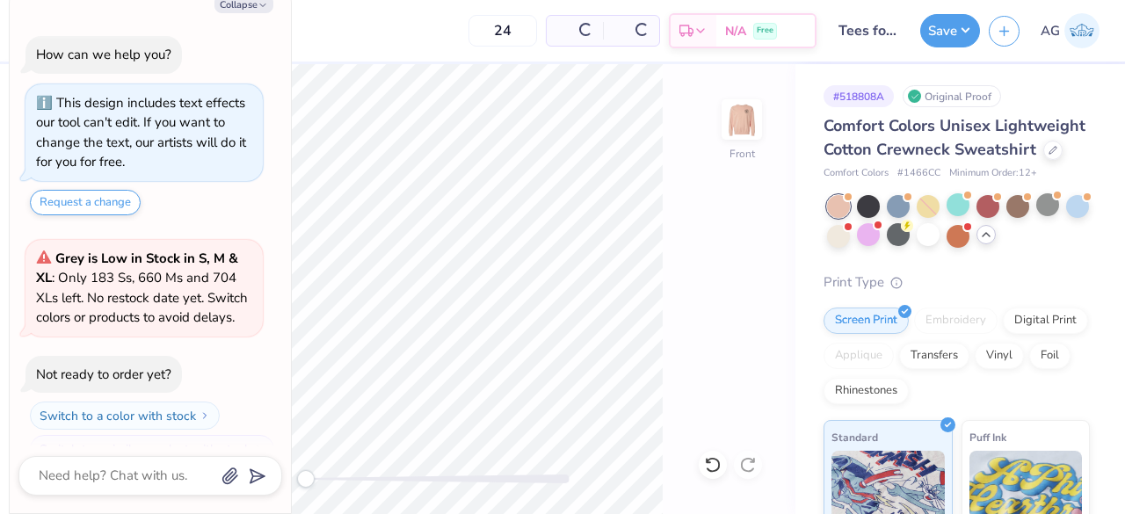
scroll to position [1349, 0]
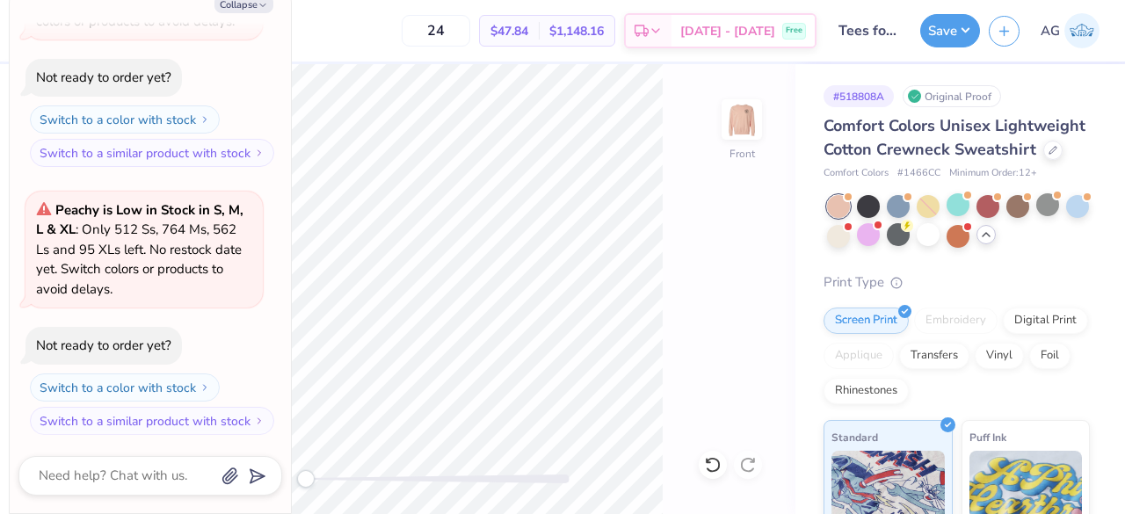
click at [979, 293] on div "Print Type" at bounding box center [956, 282] width 266 height 20
click at [842, 218] on div at bounding box center [838, 206] width 23 height 23
click at [733, 132] on img at bounding box center [741, 119] width 70 height 70
click at [741, 124] on img at bounding box center [741, 119] width 70 height 70
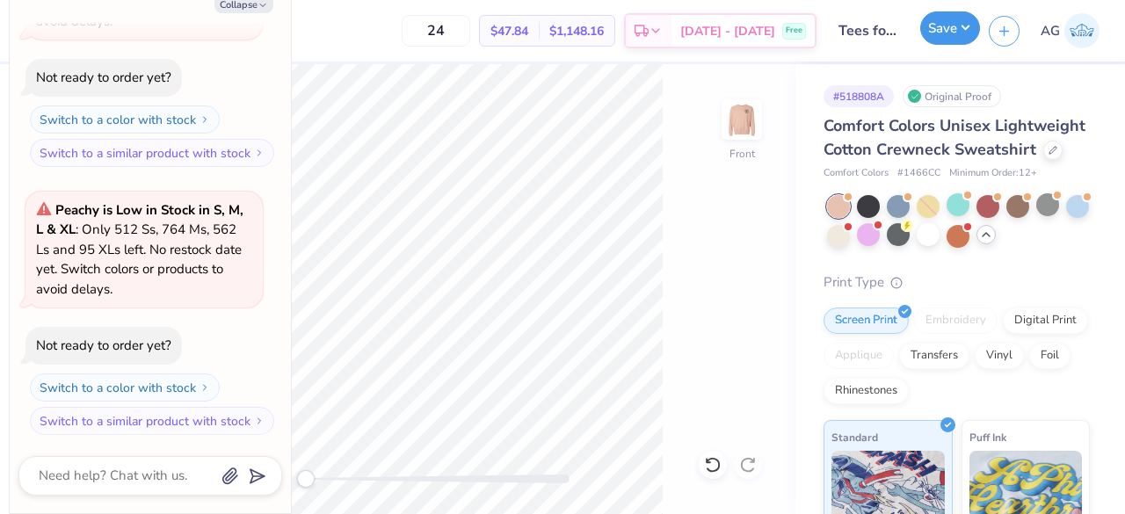
click at [953, 22] on button "Save" at bounding box center [950, 27] width 60 height 33
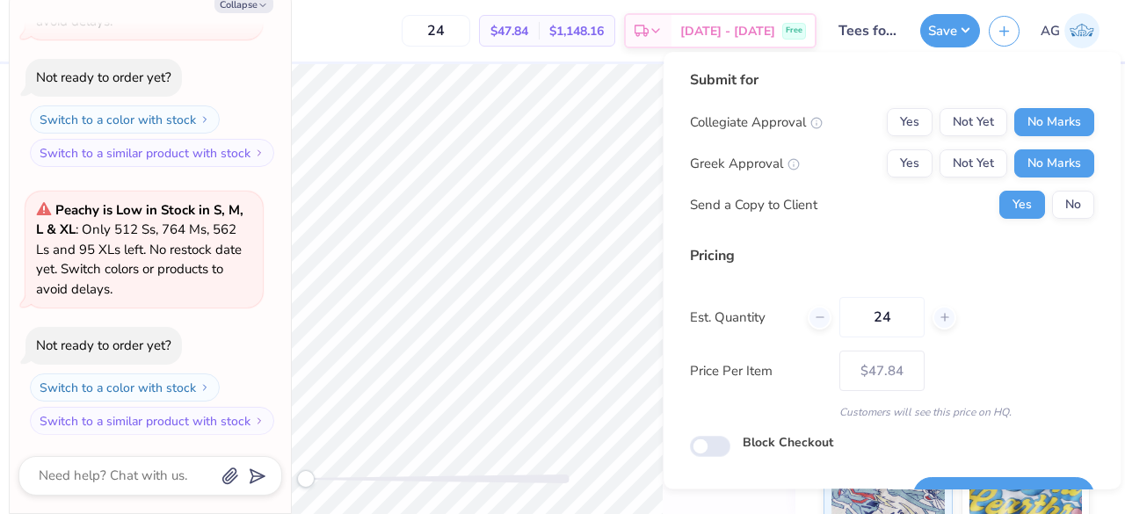
scroll to position [40, 0]
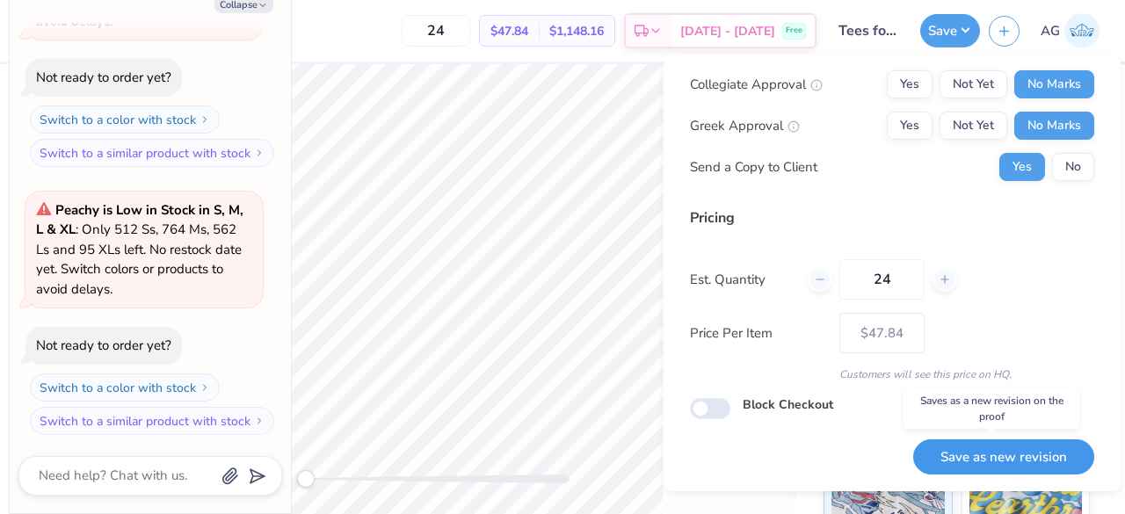
click at [1012, 446] on button "Save as new revision" at bounding box center [1003, 457] width 181 height 36
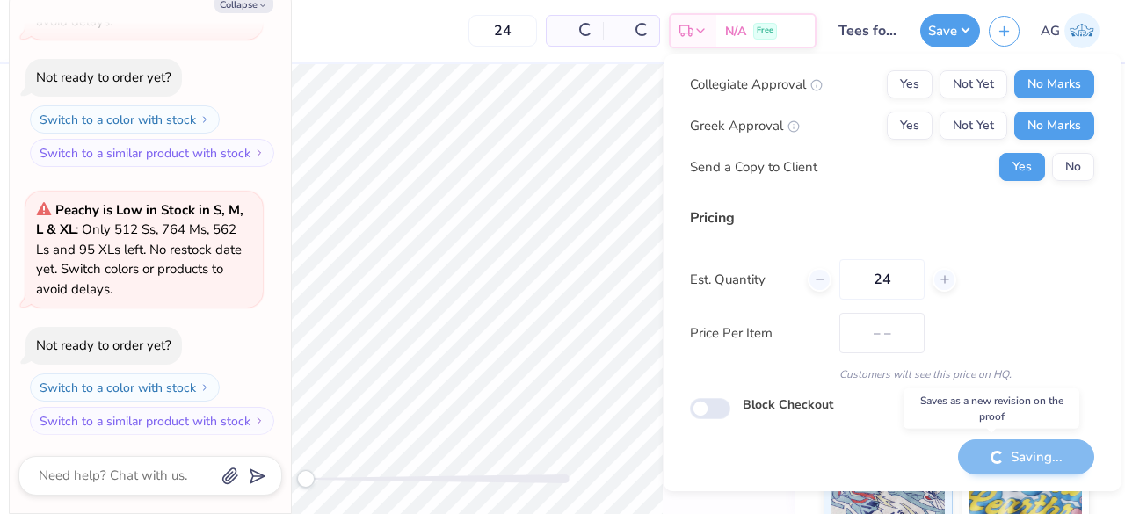
type textarea "x"
type input "– –"
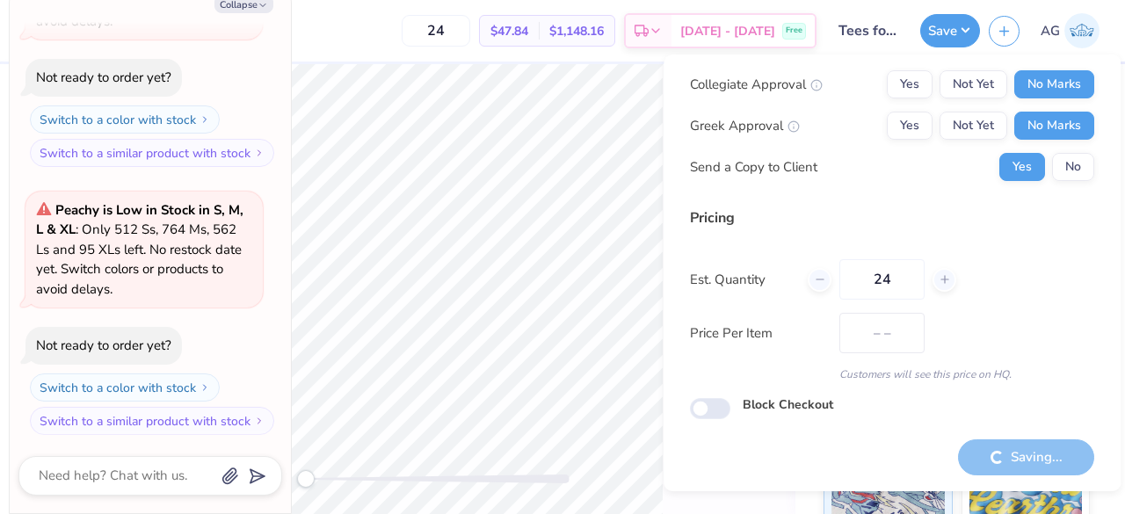
type textarea "x"
type input "$47.84"
click at [253, 5] on button "Collapse" at bounding box center [243, 4] width 59 height 18
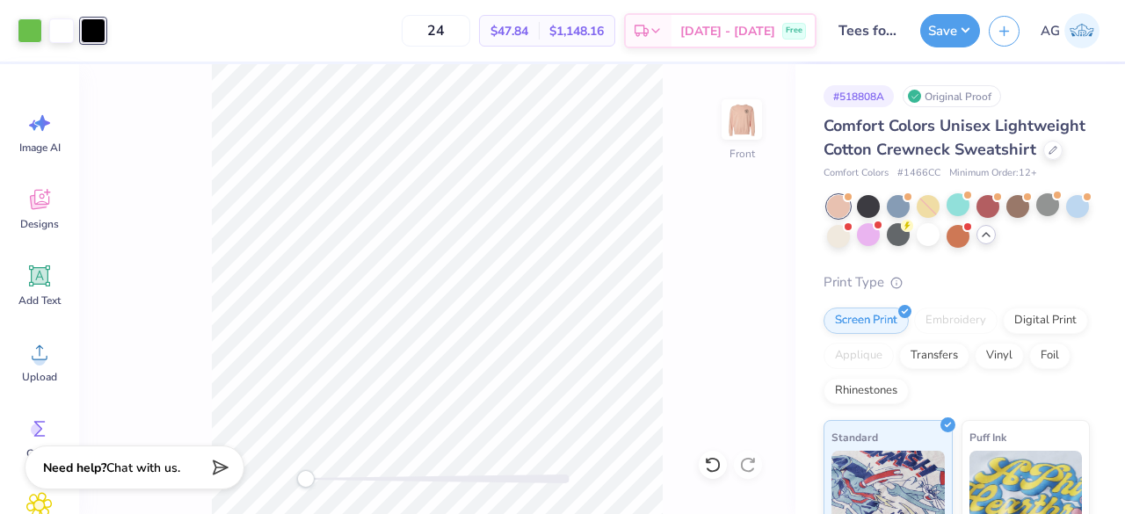
type textarea "x"
click at [961, 38] on button "Save" at bounding box center [950, 27] width 60 height 33
